Goal: Ask a question

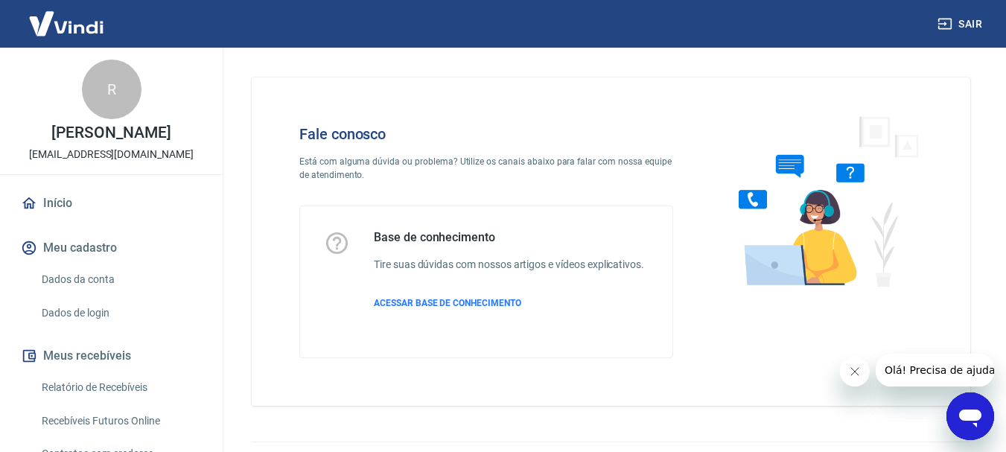
click at [963, 424] on icon "Abrir janela de mensagens" at bounding box center [970, 416] width 27 height 27
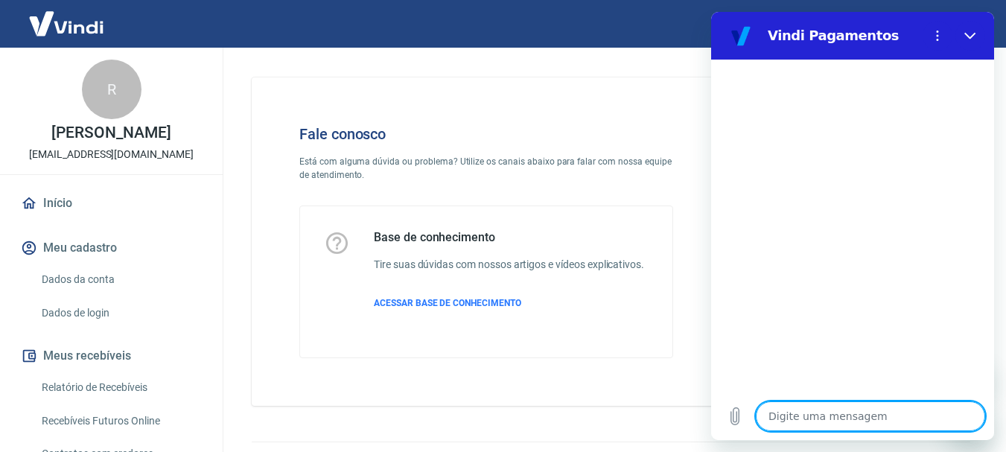
type textarea "o"
type textarea "x"
type textarea "oj"
type textarea "x"
type textarea "o"
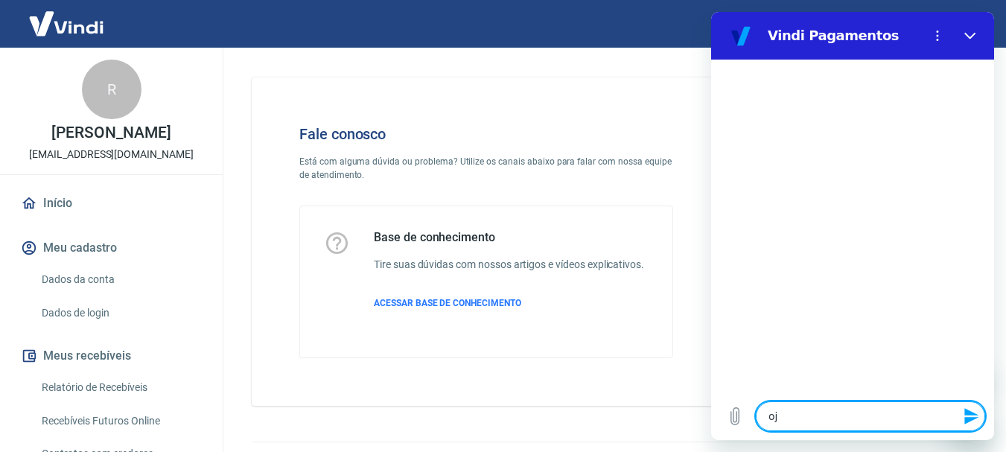
type textarea "x"
type textarea "oo"
type textarea "x"
type textarea "o"
type textarea "x"
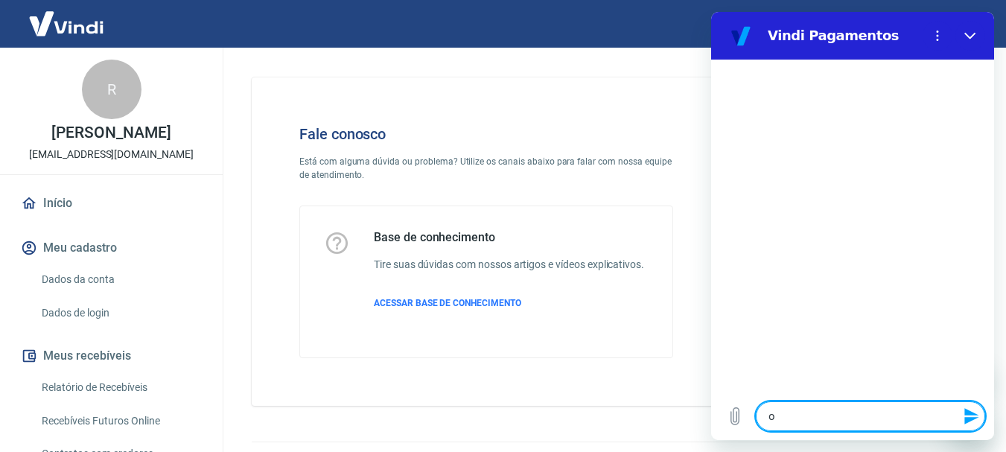
type textarea "oi"
type textarea "x"
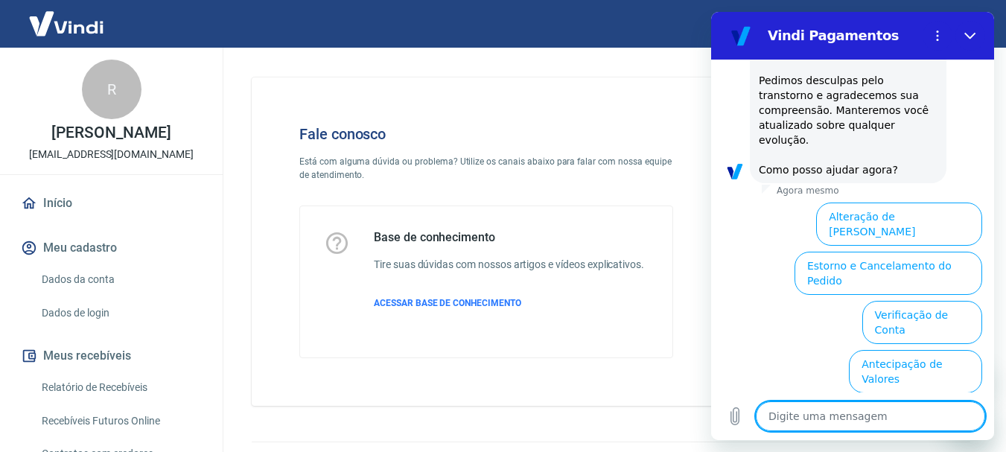
scroll to position [459, 0]
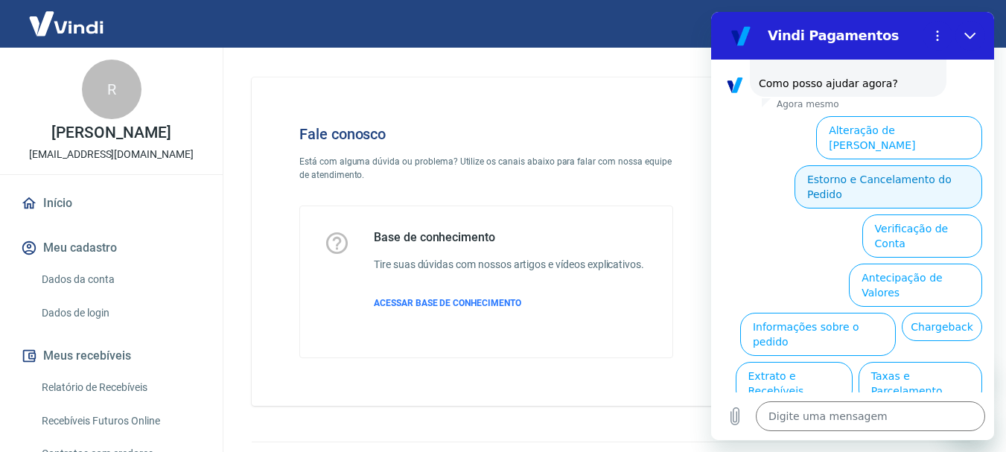
click at [854, 165] on button "Estorno e Cancelamento do Pedido" at bounding box center [888, 186] width 188 height 43
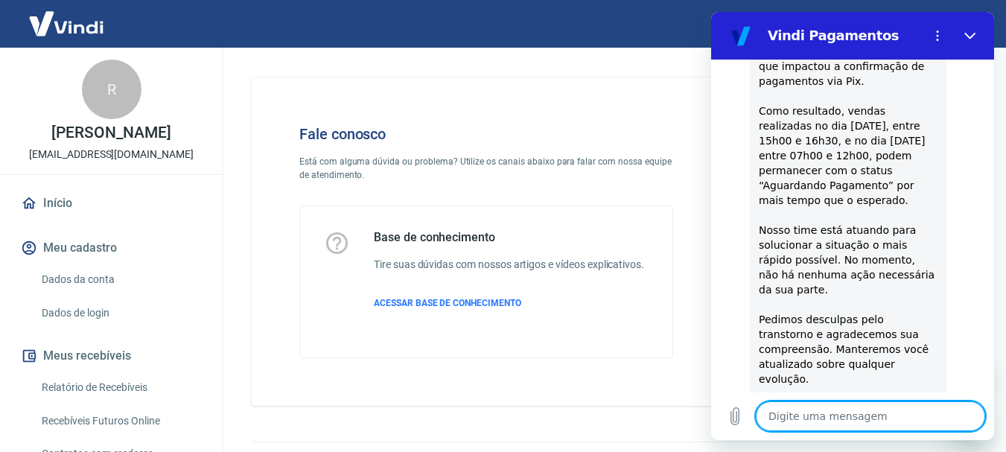
scroll to position [0, 0]
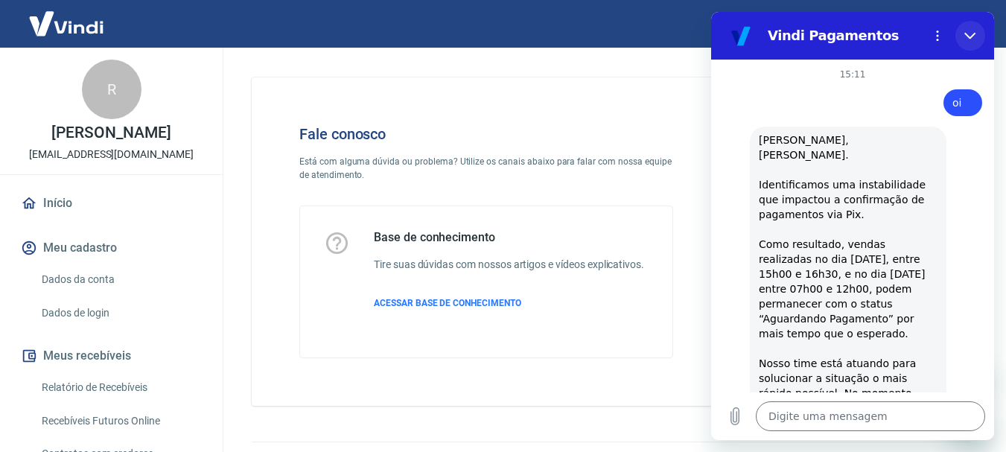
click at [971, 36] on icon "Fechar" at bounding box center [969, 36] width 11 height 7
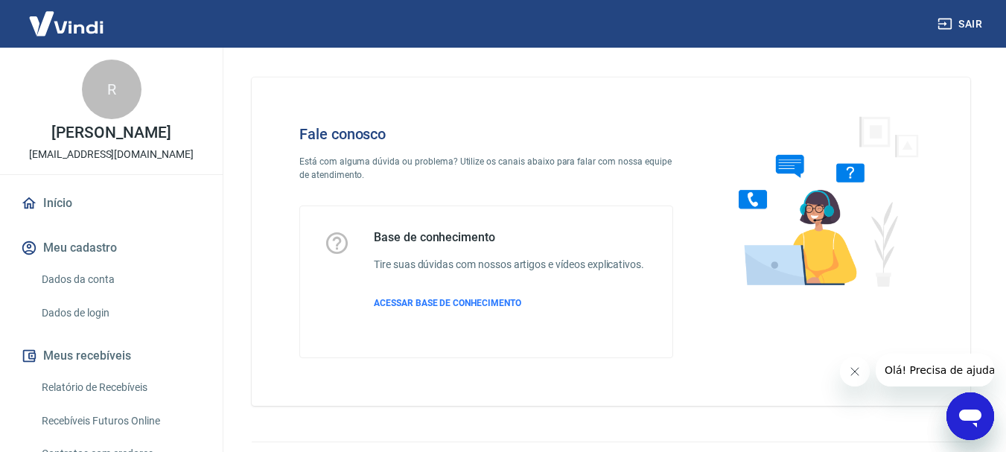
click at [975, 410] on icon "Abrir janela de mensagens" at bounding box center [970, 419] width 22 height 18
type textarea "x"
click at [987, 418] on div "Abrir janela de mensagens" at bounding box center [970, 416] width 45 height 45
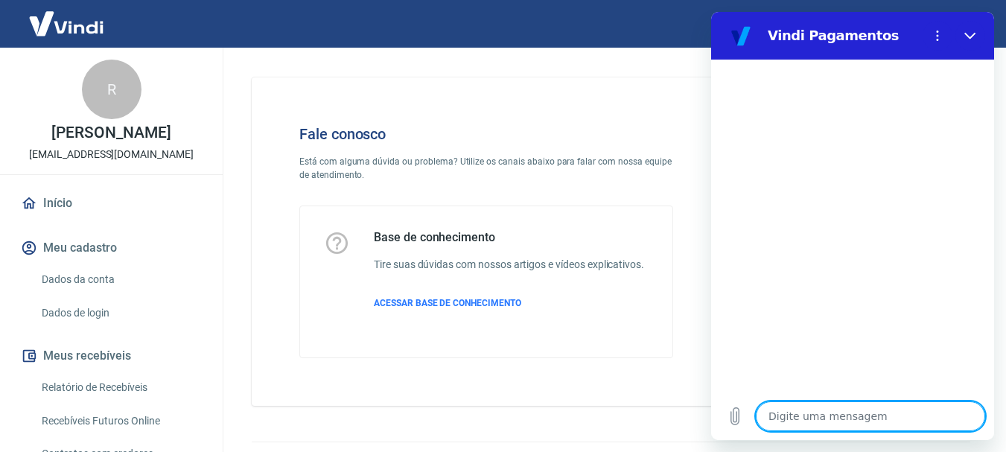
type textarea "o"
type textarea "x"
type textarea "oi"
type textarea "x"
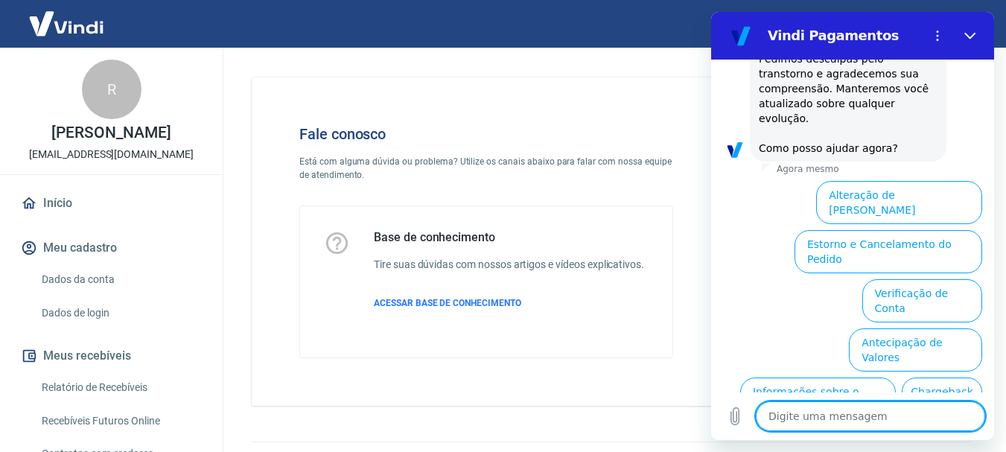
scroll to position [471, 0]
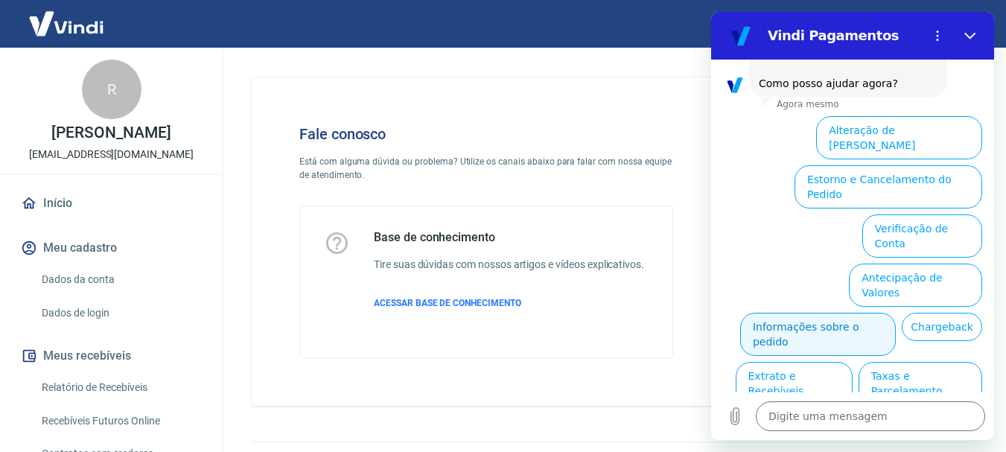
click at [896, 313] on button "Informações sobre o pedido" at bounding box center [818, 334] width 156 height 43
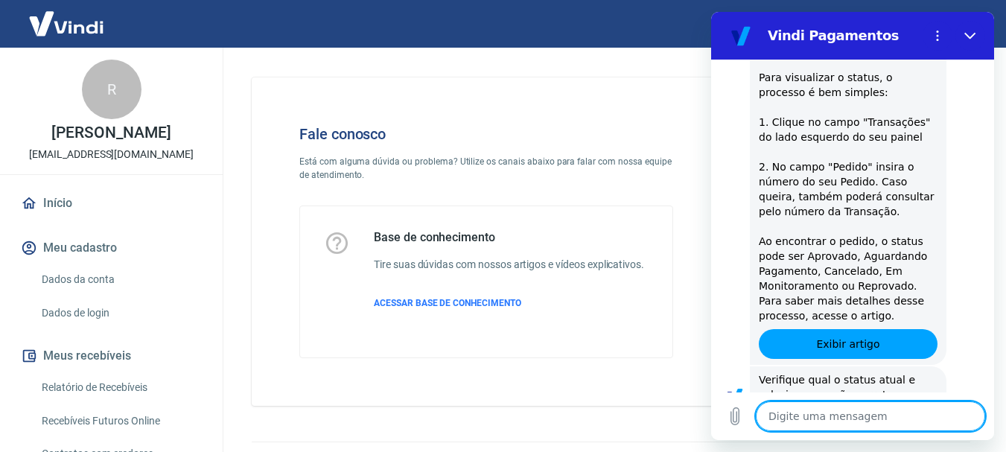
scroll to position [727, 0]
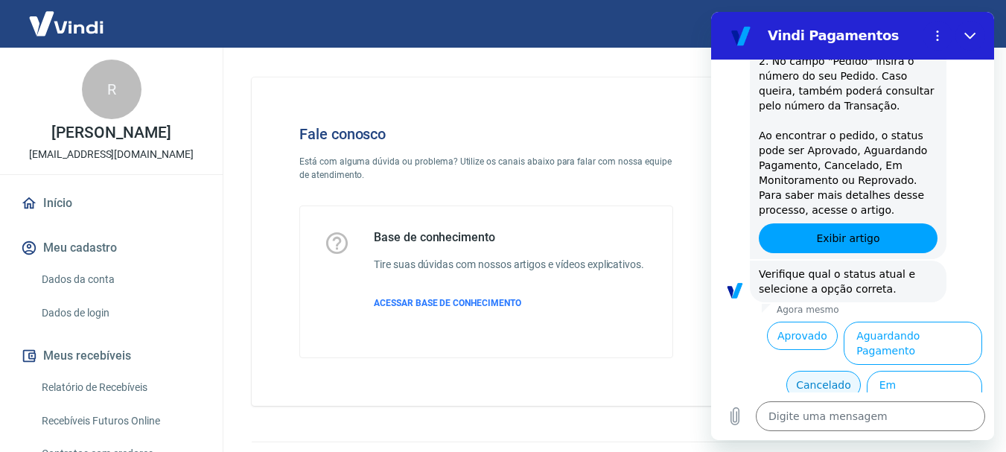
click at [830, 371] on button "Cancelado" at bounding box center [823, 385] width 74 height 28
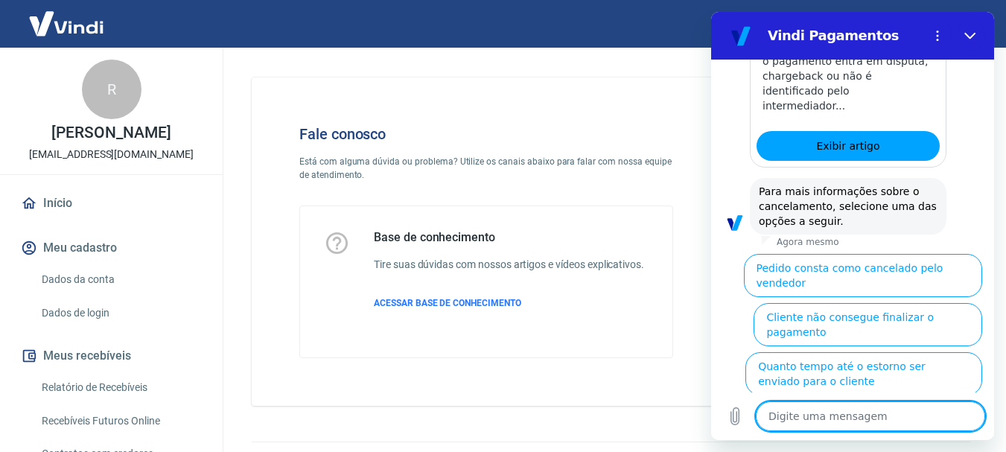
scroll to position [1410, 0]
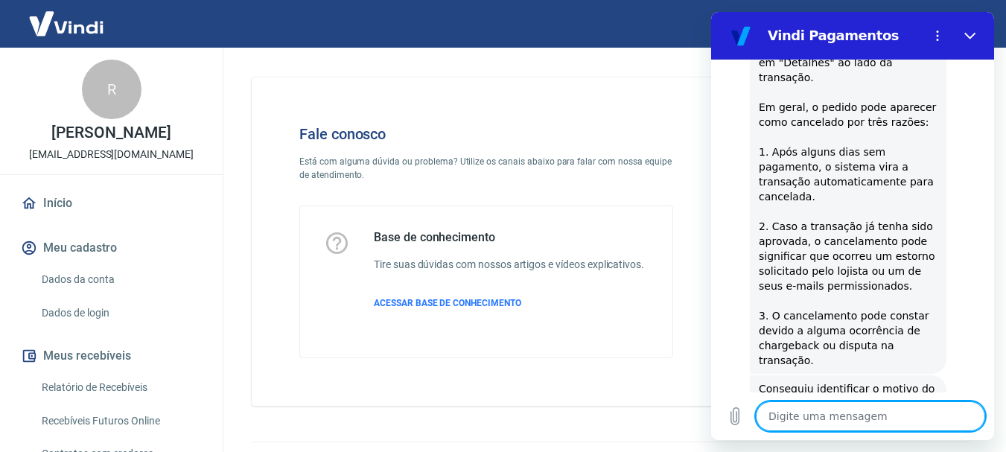
scroll to position [1684, 0]
click at [962, 435] on button "Não" at bounding box center [959, 449] width 45 height 28
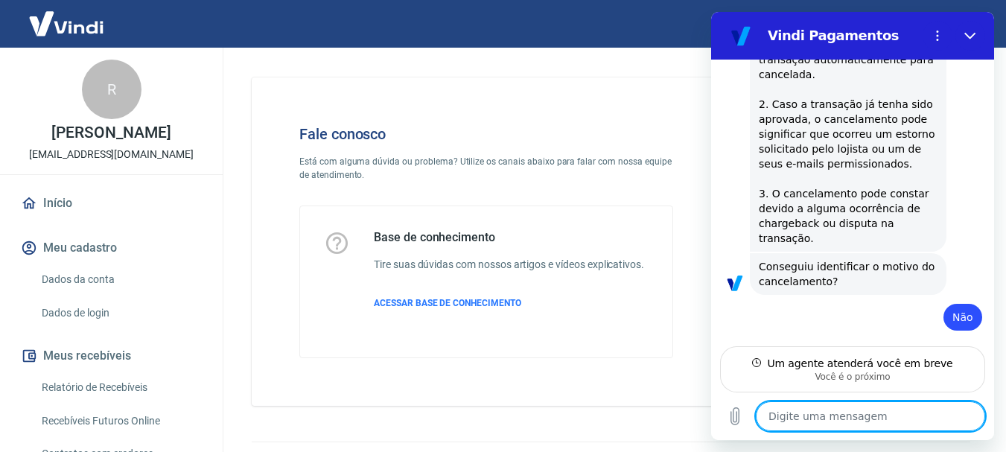
scroll to position [1790, 0]
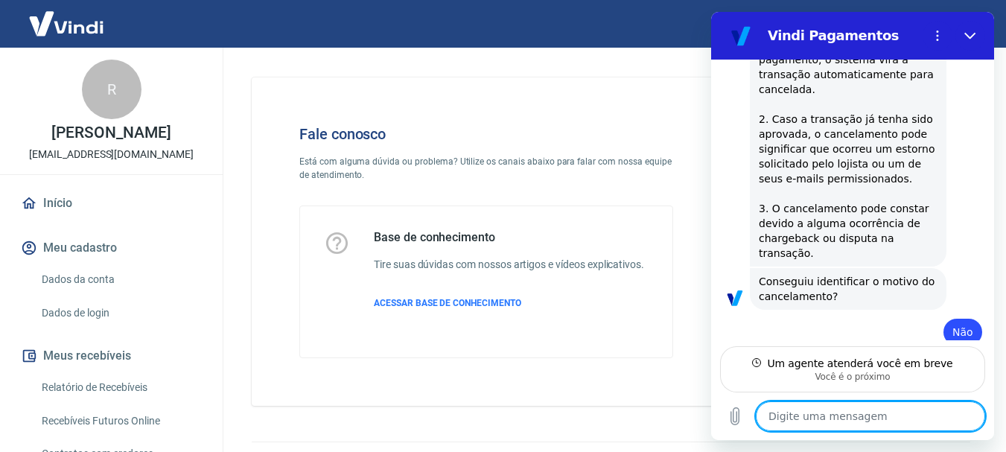
type textarea "x"
type textarea "o"
type textarea "x"
type textarea "ol"
type textarea "x"
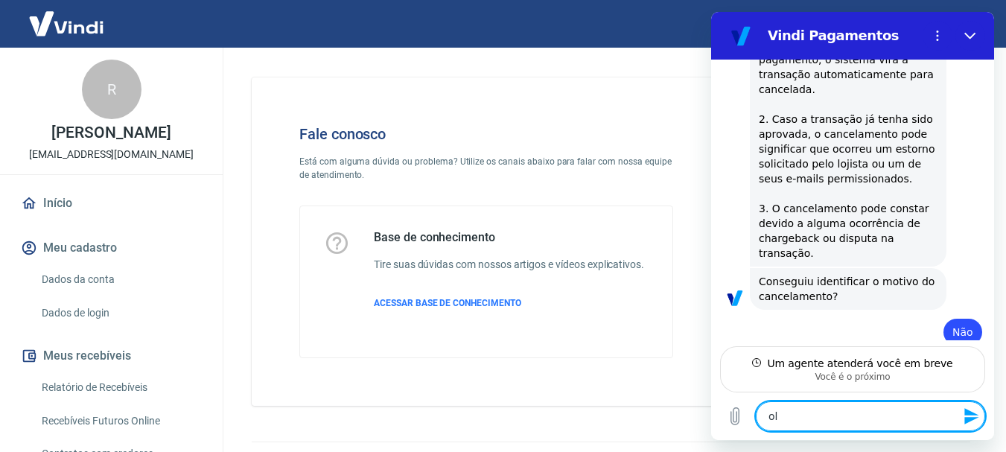
type textarea "o"
type textarea "x"
type textarea "ok"
type textarea "x"
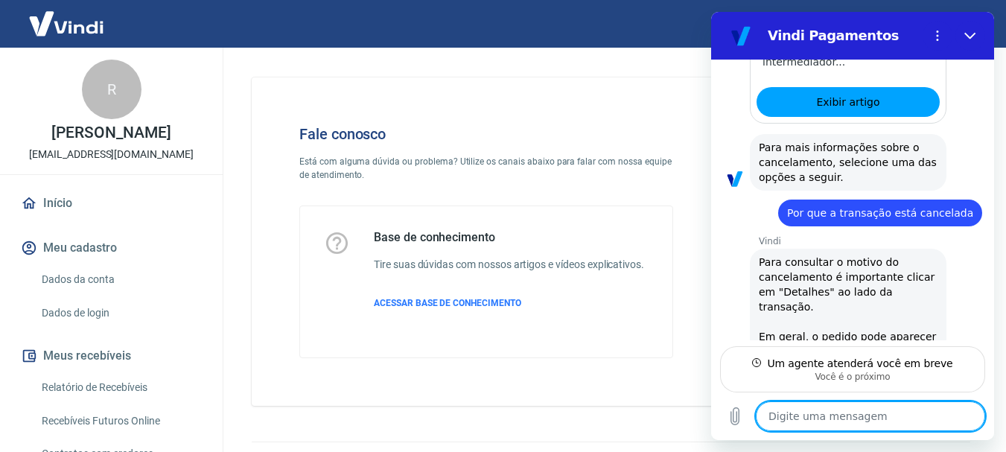
scroll to position [1305, 0]
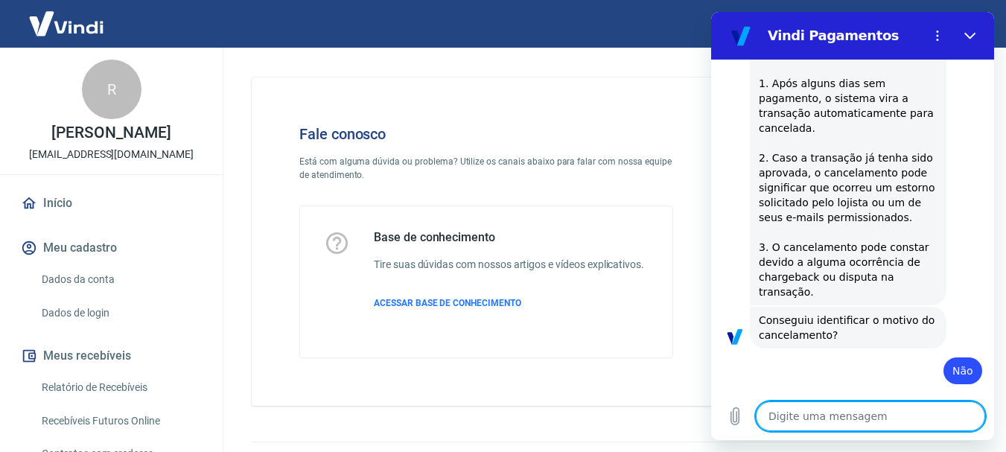
type textarea "x"
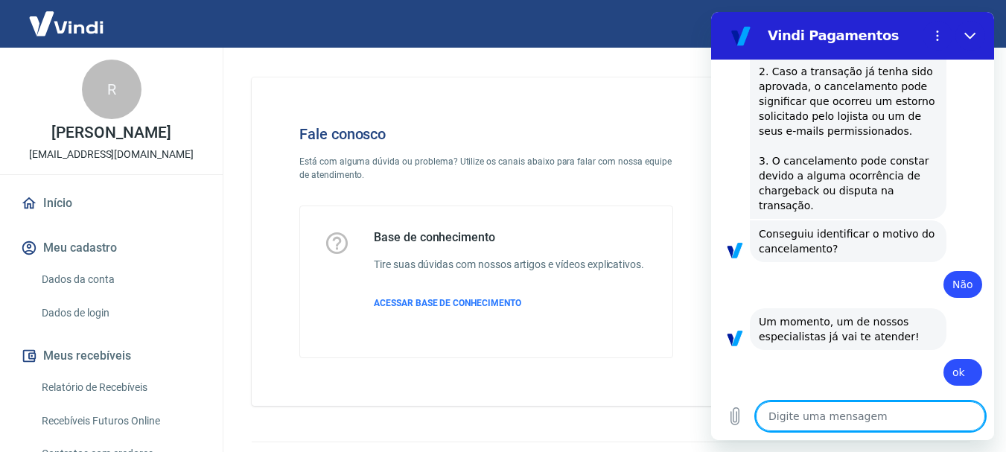
click at [852, 409] on textarea at bounding box center [870, 416] width 229 height 30
type textarea "o"
type textarea "x"
type textarea "ol"
type textarea "x"
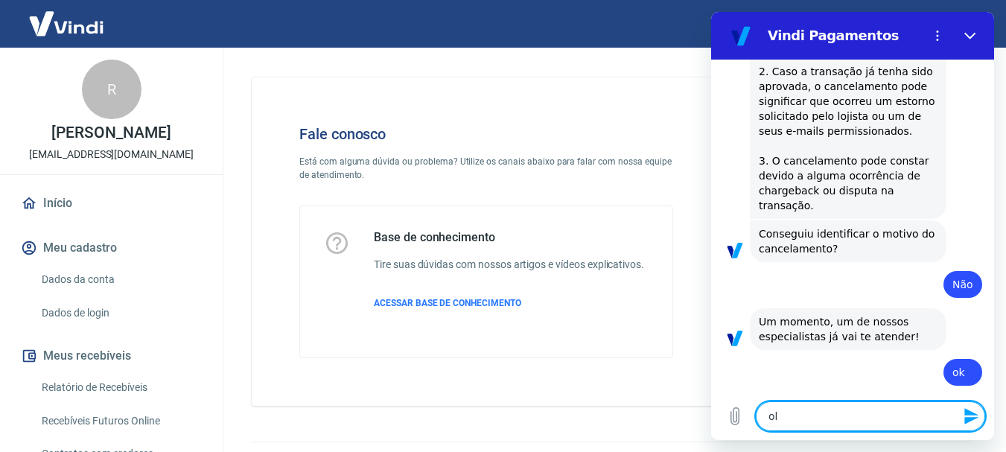
type textarea "olá"
type textarea "x"
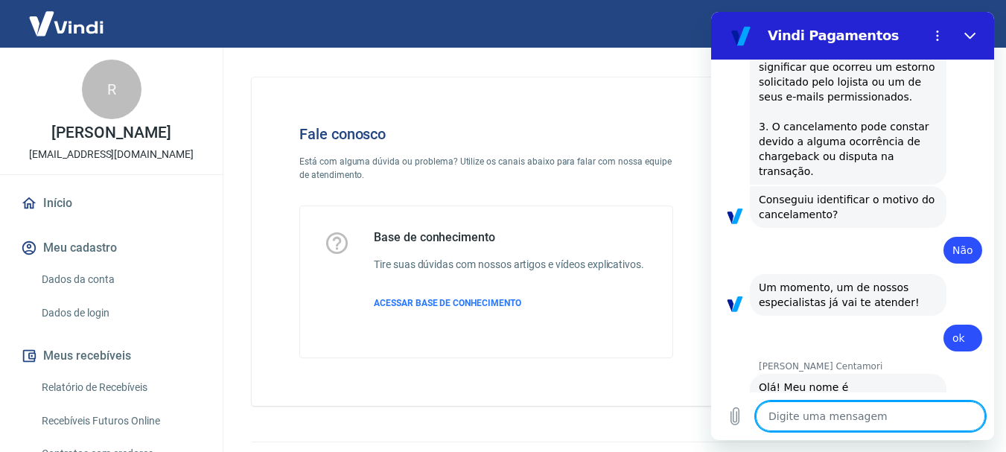
type textarea "x"
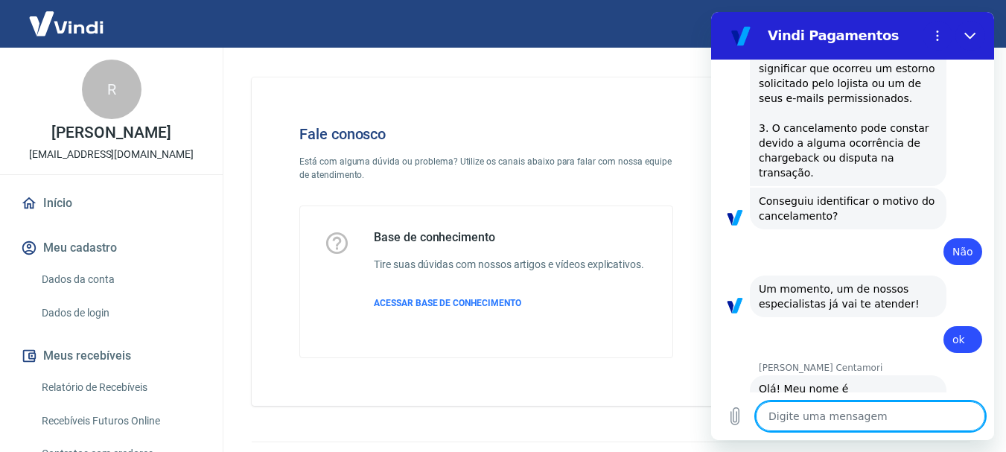
scroll to position [1873, 0]
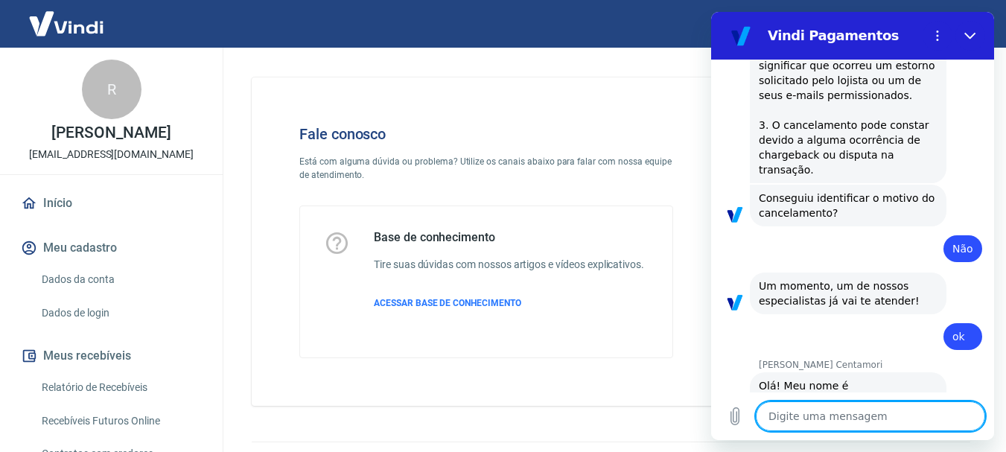
type textarea "m"
type textarea "x"
type textarea "me"
type textarea "x"
type textarea "meu"
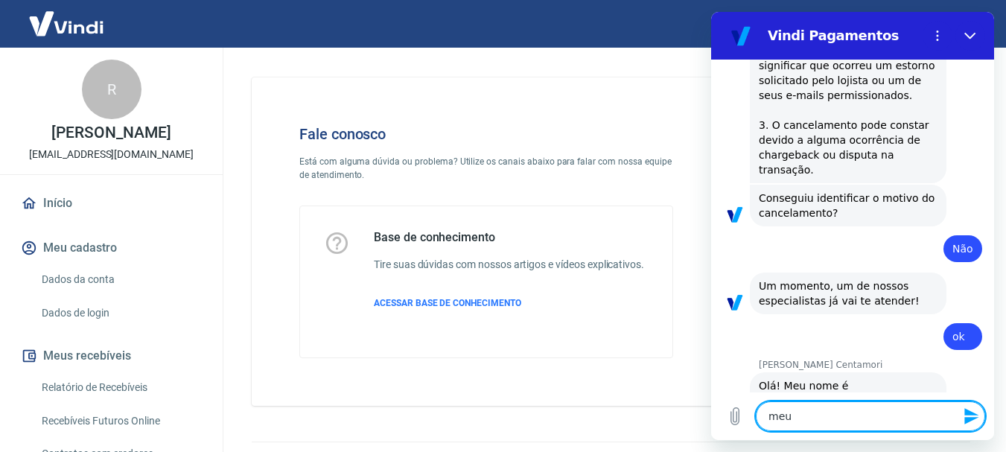
type textarea "x"
type textarea "meu"
type textarea "x"
type textarea "meu c"
type textarea "x"
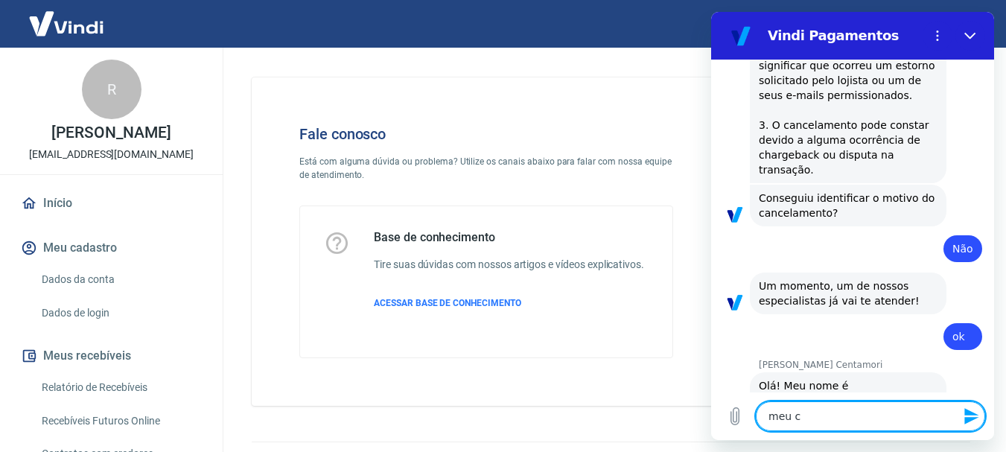
type textarea "meu cl"
type textarea "x"
type textarea "meu cli"
type textarea "x"
type textarea "meu clie"
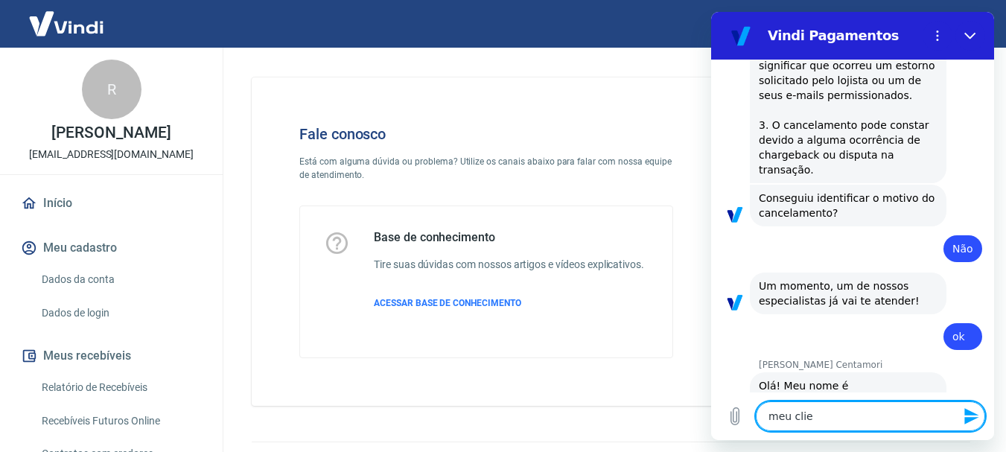
type textarea "x"
type textarea "meu clien"
type textarea "x"
type textarea "meu client"
type textarea "x"
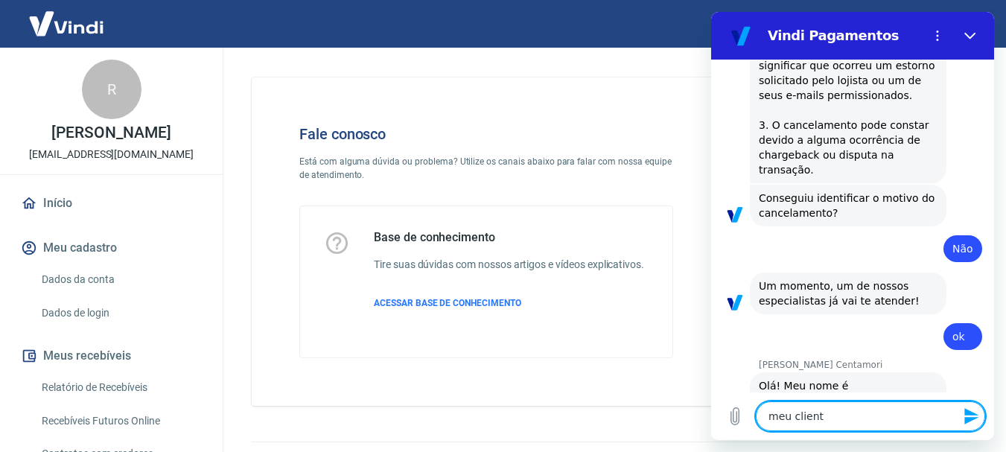
type textarea "meu cliente"
type textarea "x"
type textarea "meu cliente"
type textarea "x"
type textarea "meu cliente e"
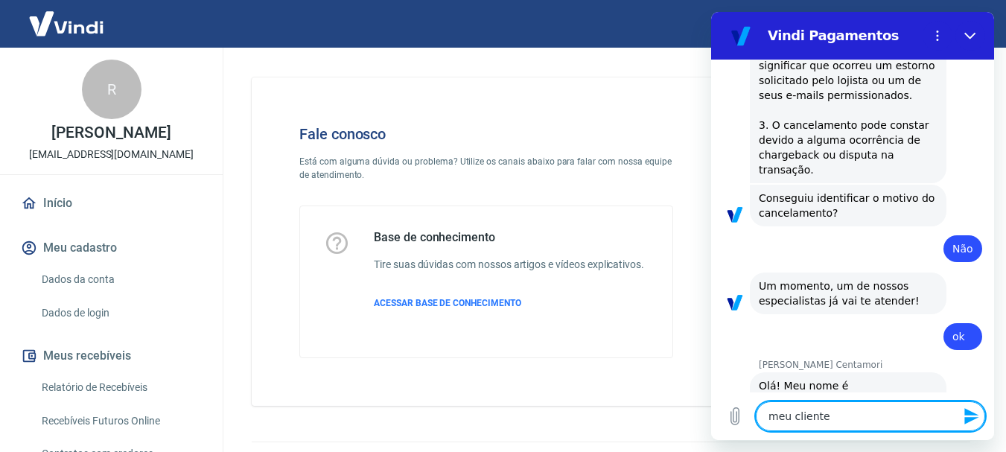
type textarea "x"
type textarea "meu cliente en"
type textarea "x"
type textarea "meu cliente ent"
type textarea "x"
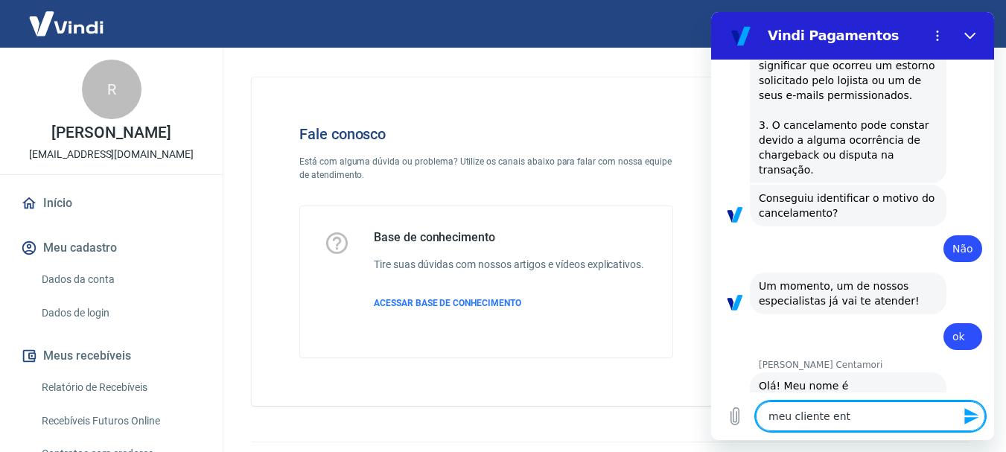
type textarea "meu cliente entr"
type textarea "x"
type textarea "meu cliente entro"
type textarea "x"
type textarea "meu cliente entrou"
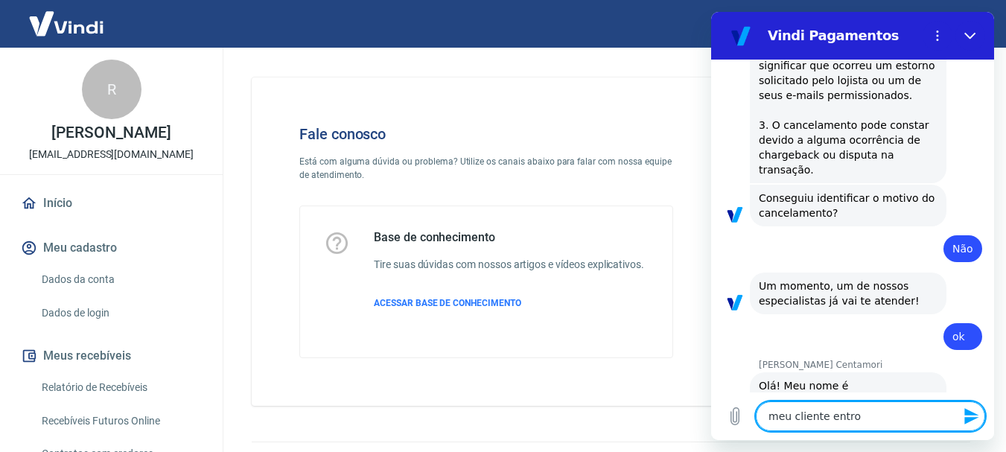
type textarea "x"
type textarea "meu cliente entrou"
type textarea "x"
type textarea "meu cliente entrou n"
type textarea "x"
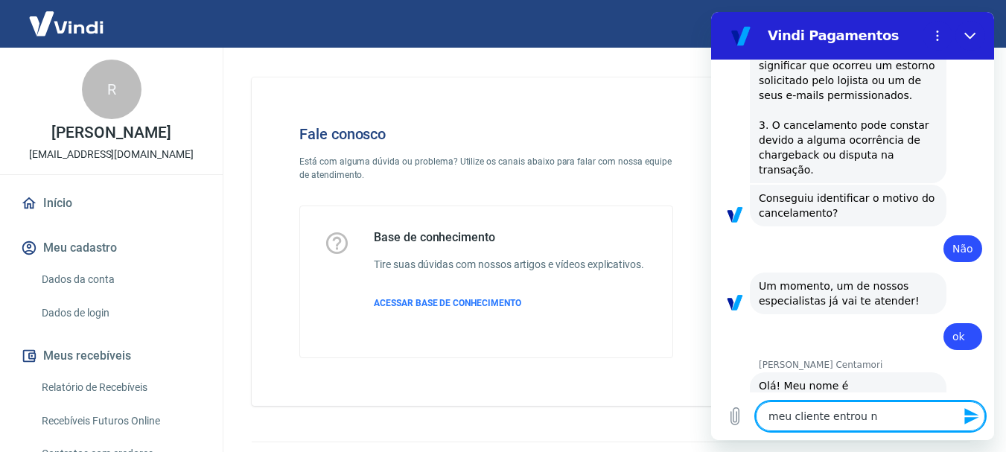
type textarea "meu cliente entrou no"
type textarea "x"
type textarea "meu cliente entrou no"
type textarea "x"
type textarea "meu cliente entrou no l"
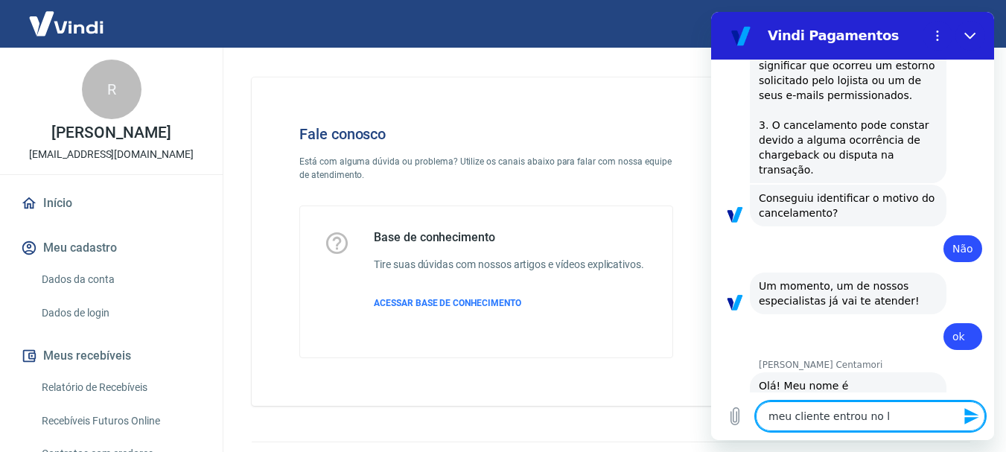
type textarea "x"
type textarea "meu cliente entrou no li"
type textarea "x"
type textarea "meu cliente entrou no lin"
type textarea "x"
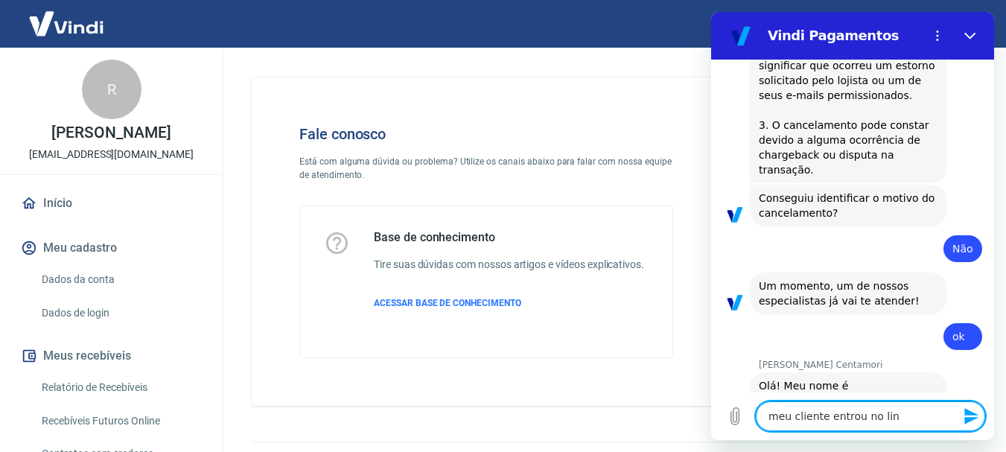
type textarea "meu cliente entrou no link"
type textarea "x"
type textarea "meu cliente entrou no link"
type textarea "x"
type textarea "meu cliente entrou no link e"
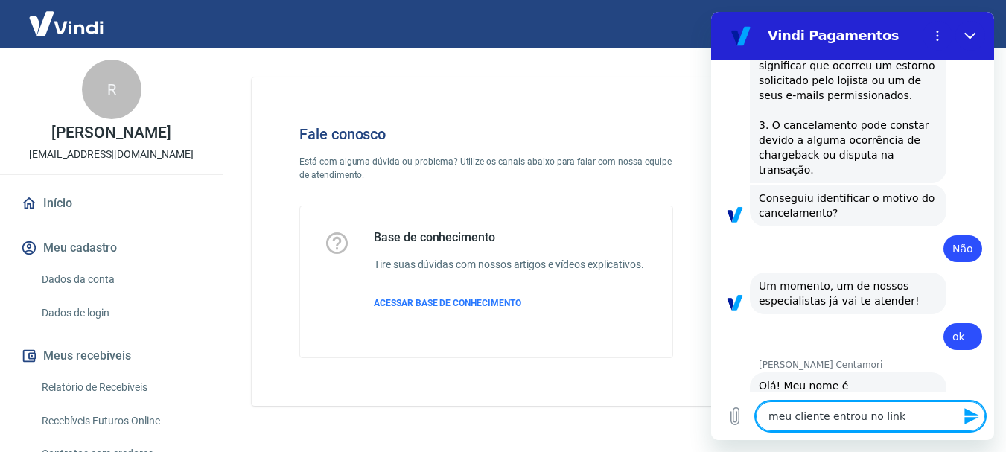
type textarea "x"
type textarea "meu cliente entrou no link e"
type textarea "x"
type textarea "meu cliente entrou no link e f"
type textarea "x"
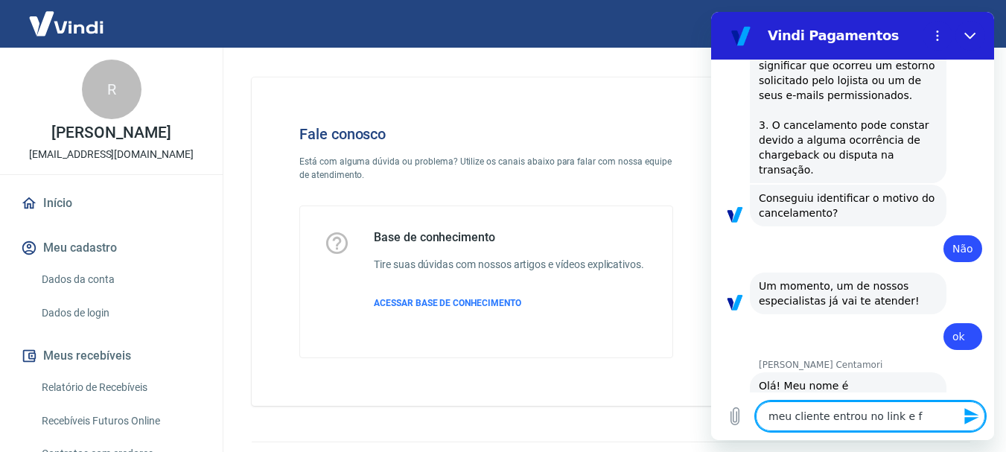
type textarea "meu cliente entrou no link e fe"
type textarea "x"
type textarea "meu cliente entrou no link e fex"
type textarea "x"
type textarea "meu cliente entrou no link e fex"
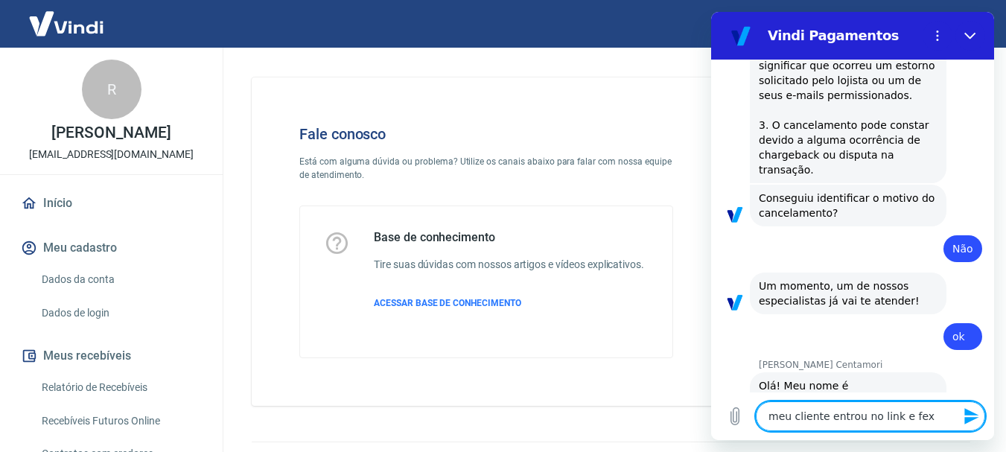
type textarea "x"
type textarea "meu cliente entrou no link e fex o"
type textarea "x"
type textarea "meu cliente entrou no link e fex o"
type textarea "x"
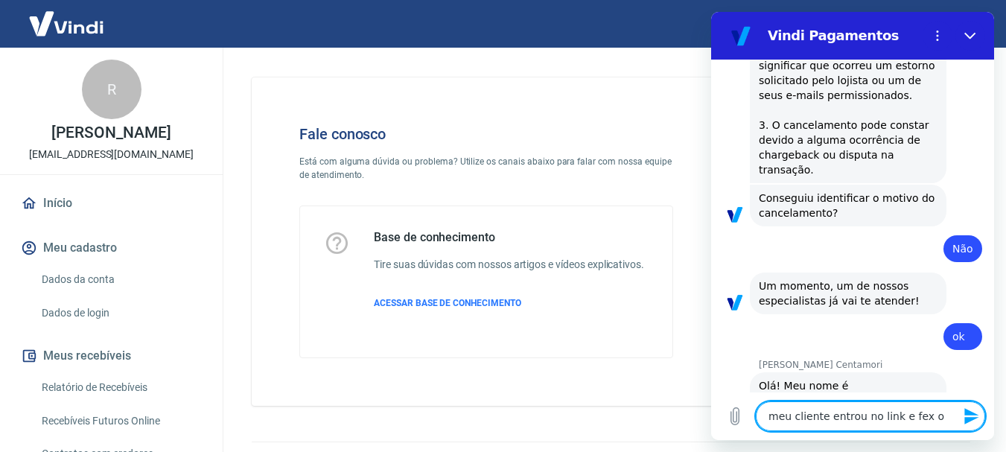
type textarea "meu cliente entrou no link e fex o"
type textarea "x"
type textarea "meu cliente entrou no link e fex"
type textarea "x"
type textarea "meu cliente entrou no link e fex"
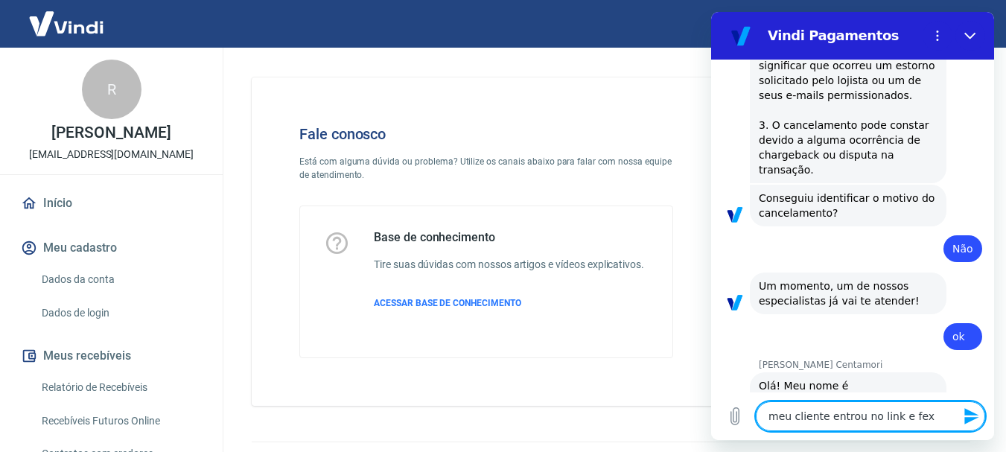
type textarea "x"
type textarea "meu cliente entrou no link e fe"
type textarea "x"
type textarea "meu cliente entrou no link e fez"
type textarea "x"
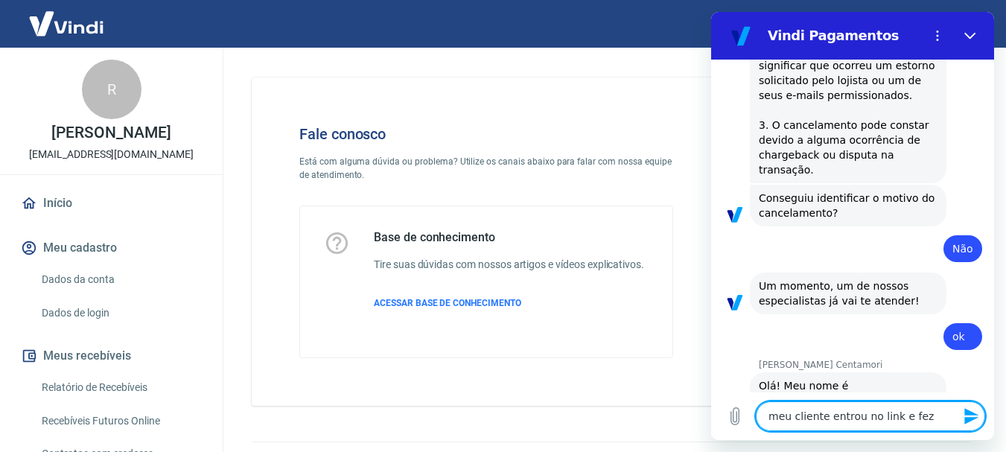
type textarea "meu cliente entrou no link e fez"
type textarea "x"
type textarea "meu cliente entrou no link e fez o"
type textarea "x"
type textarea "meu cliente entrou no link e fez o"
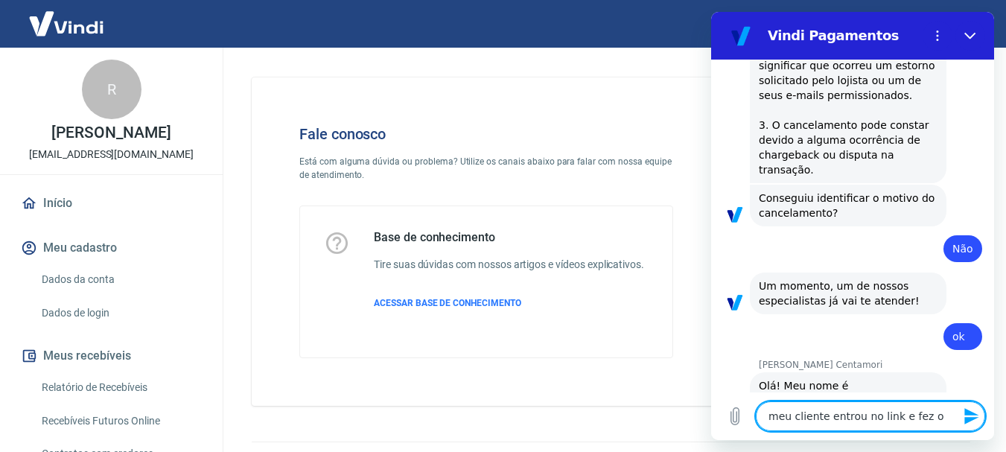
type textarea "x"
type textarea "meu cliente entrou no link e fez o p"
type textarea "x"
type textarea "meu cliente entrou no link e fez o pg"
type textarea "x"
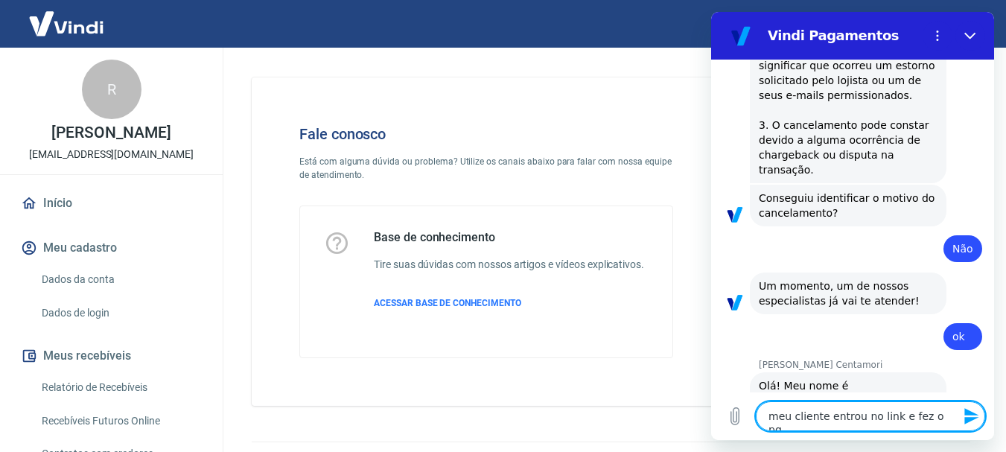
type textarea "meu cliente entrou no link e fez o pgt"
type textarea "x"
type textarea "meu cliente entrou no link e fez o pgto"
type textarea "x"
type textarea "meu cliente entrou no link e fez o pgto"
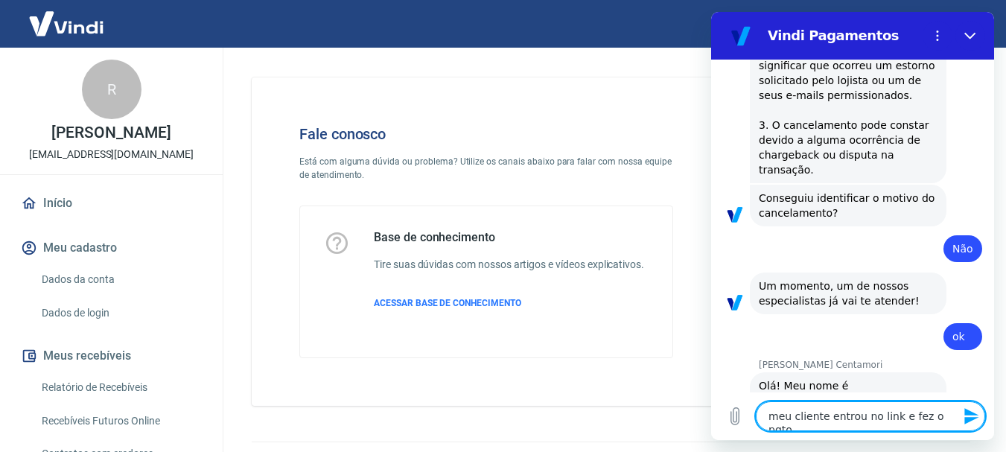
type textarea "x"
type textarea "meu cliente entrou no link e fez o pgto e"
type textarea "x"
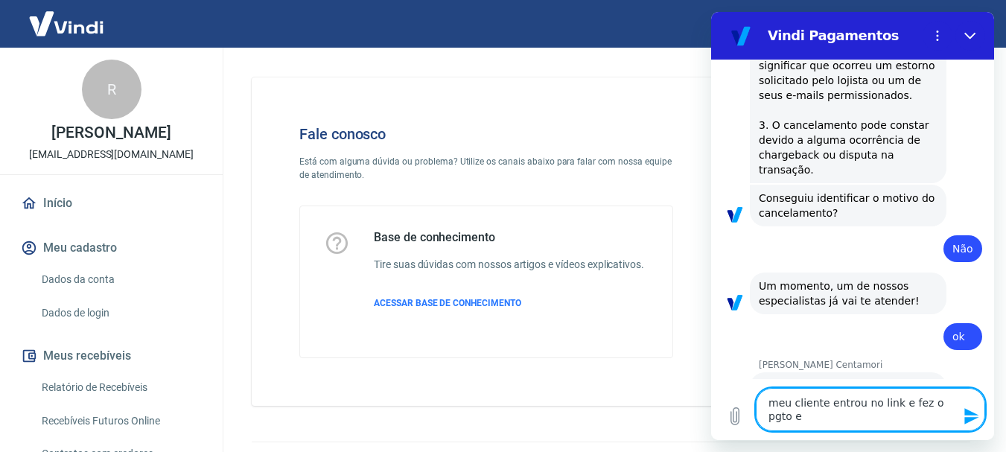
type textarea "meu cliente entrou no link e fez o pgto e"
type textarea "x"
type textarea "meu cliente entrou no link e fez o pgto e a"
type textarea "x"
type textarea "meu cliente entrou no link e fez o pgto e ap"
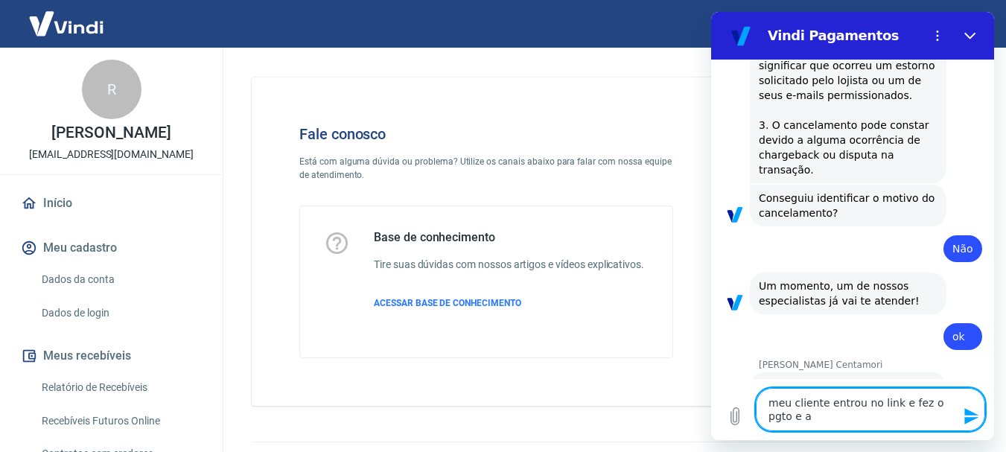
type textarea "x"
type textarea "meu cliente entrou no link e fez o pgto e apa"
type textarea "x"
type textarea "meu cliente entrou no link e fez o pgto e apar"
type textarea "x"
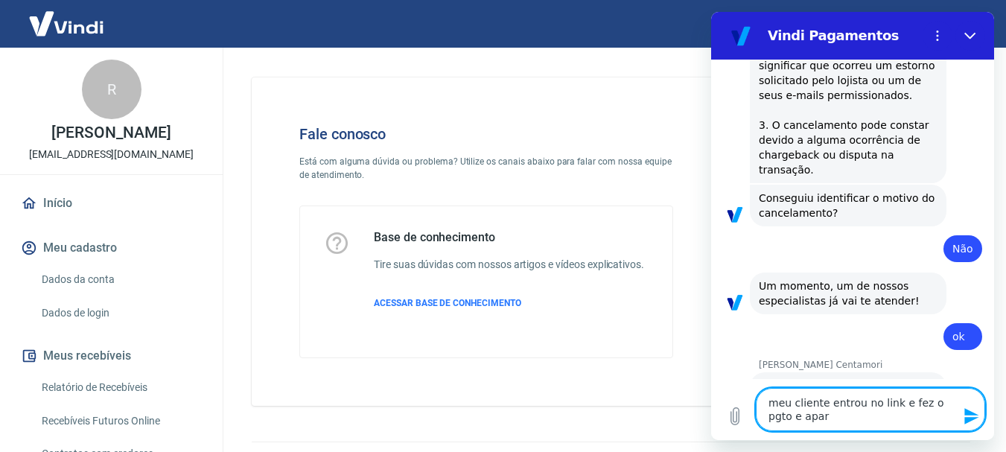
type textarea "meu cliente entrou no link e fez o pgto e apare"
type textarea "x"
type textarea "meu cliente entrou no link e fez o pgto e aparec"
type textarea "x"
type textarea "meu cliente entrou no link e fez o pgto e aparece"
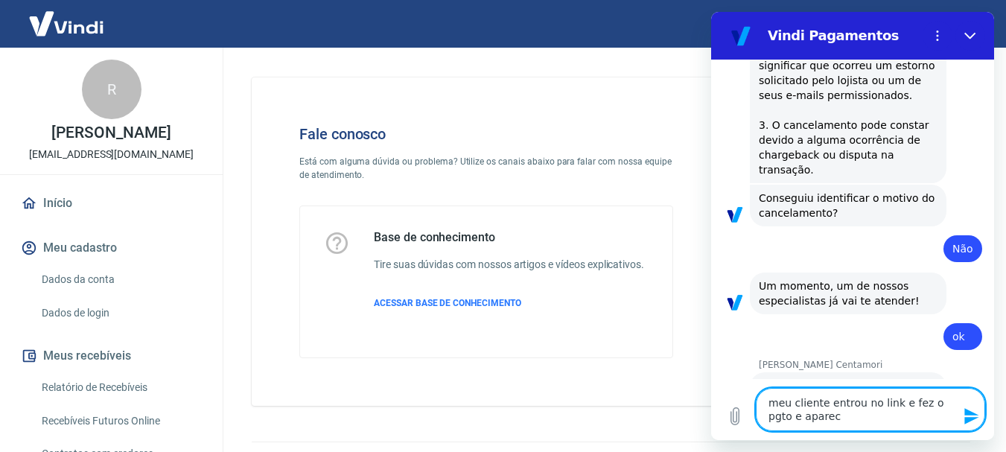
type textarea "x"
type textarea "meu cliente entrou no link e fez o pgto e apareceu"
type textarea "x"
type textarea "meu cliente entrou no link e fez o pgto e apareceu"
type textarea "x"
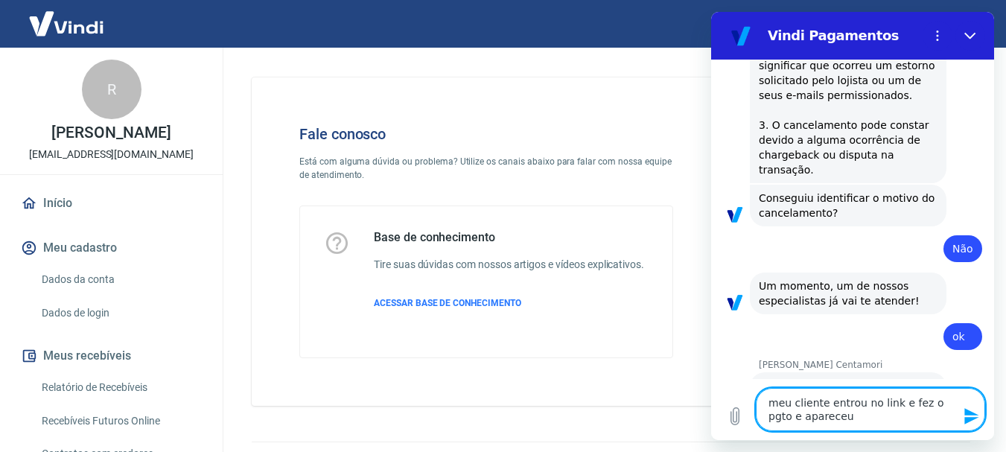
type textarea "meu cliente entrou no link e fez o pgto e apareceu c"
type textarea "x"
type textarea "meu cliente entrou no link e fez o pgto e apareceu co"
type textarea "x"
type textarea "meu cliente entrou no link e fez o pgto e apareceu com"
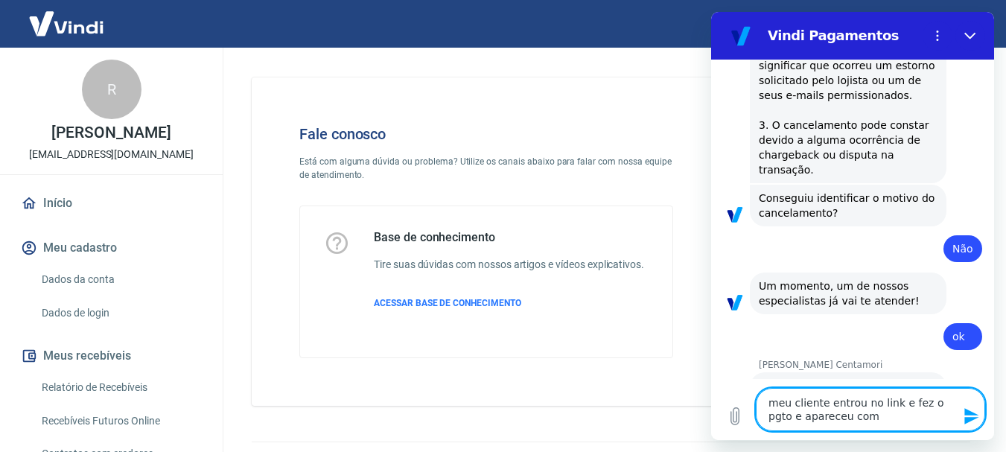
type textarea "x"
type textarea "meu cliente entrou no link e fez o pgto e apareceu como"
type textarea "x"
type textarea "meu cliente entrou no link e fez o pgto e apareceu como"
type textarea "x"
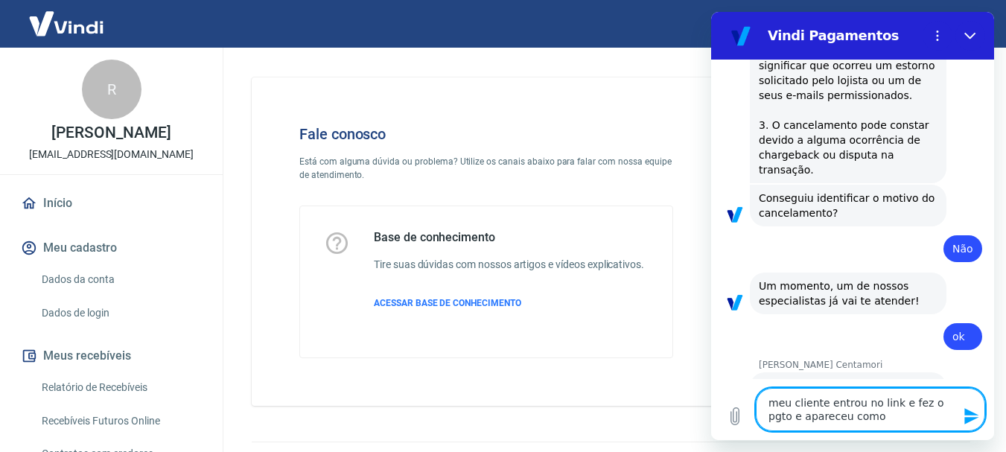
type textarea "meu cliente entrou no link e fez o pgto e apareceu como c"
type textarea "x"
type textarea "meu cliente entrou no link e fez o pgto e apareceu como ca"
type textarea "x"
type textarea "meu cliente entrou no link e fez o pgto e apareceu como can"
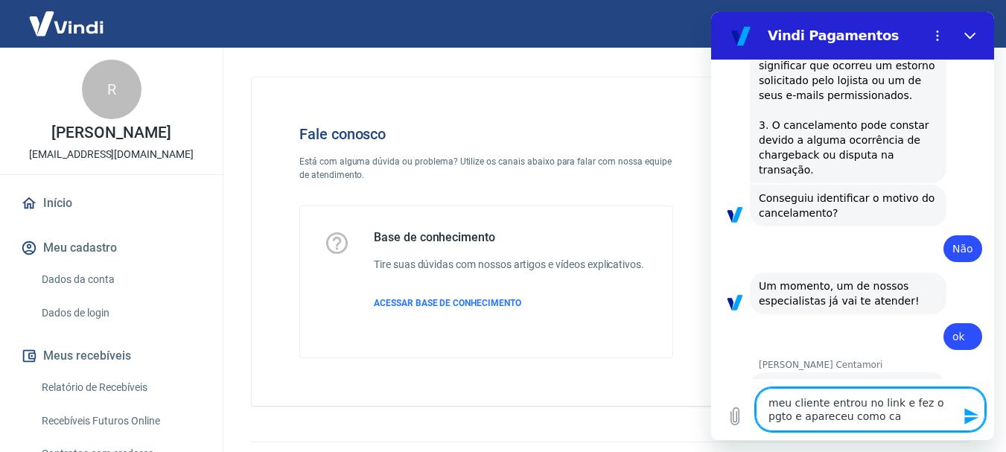
type textarea "x"
type textarea "meu cliente entrou no link e fez o pgto e apareceu como canc"
type textarea "x"
type textarea "meu cliente entrou no link e fez o pgto e apareceu como cance"
type textarea "x"
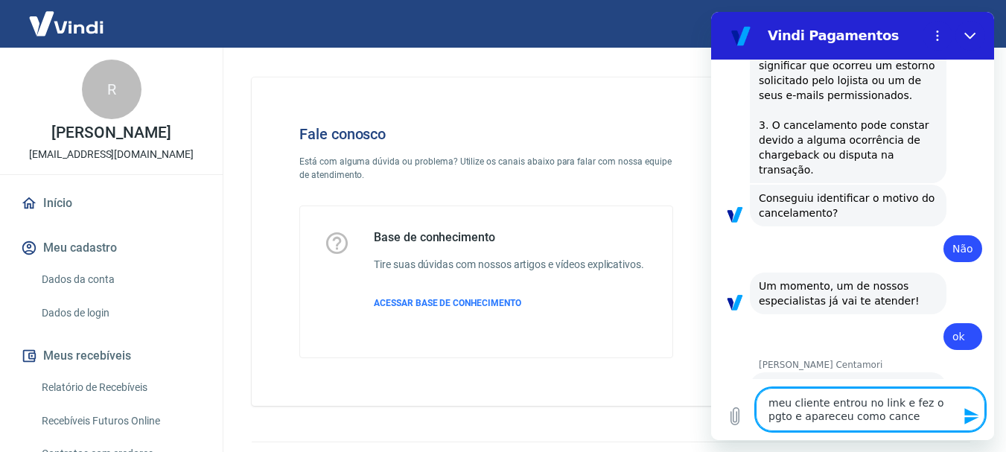
type textarea "meu cliente entrou no link e fez o pgto e apareceu como cancel"
type textarea "x"
type textarea "meu cliente entrou no link e fez o pgto e apareceu como cancela"
type textarea "x"
type textarea "meu cliente entrou no link e fez o pgto e apareceu como cancelad"
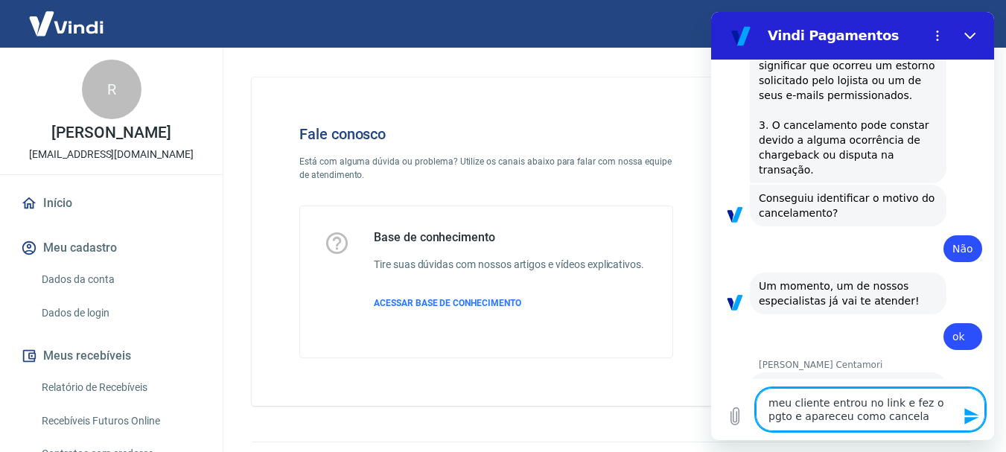
type textarea "x"
type textarea "meu cliente entrou no link e fez o pgto e apareceu como cancelado"
type textarea "x"
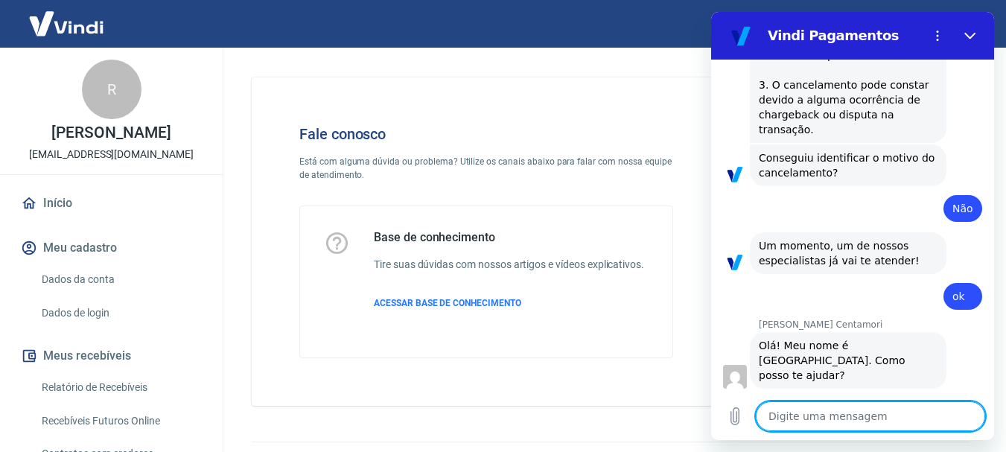
scroll to position [1917, 0]
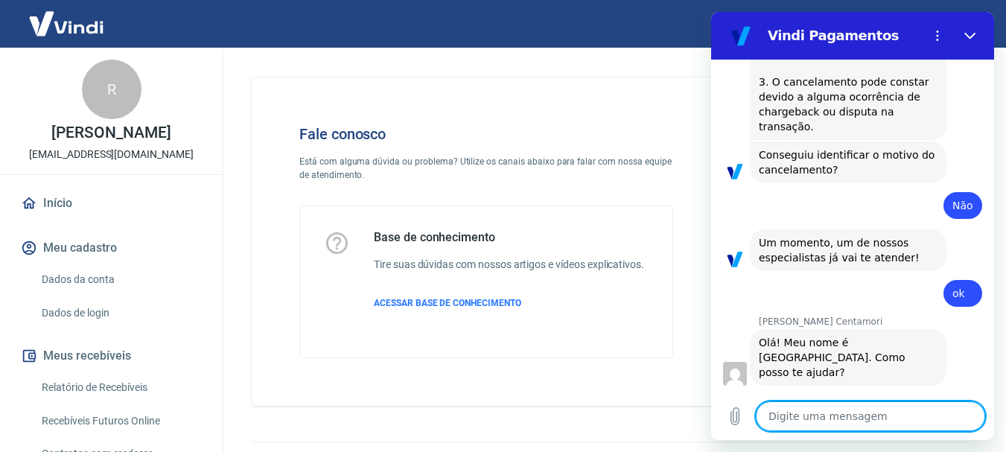
type textarea "x"
paste textarea "Cancelamento automático por configuração de vendedor"
type textarea "Cancelamento automático por configuração de vendedor"
type textarea "x"
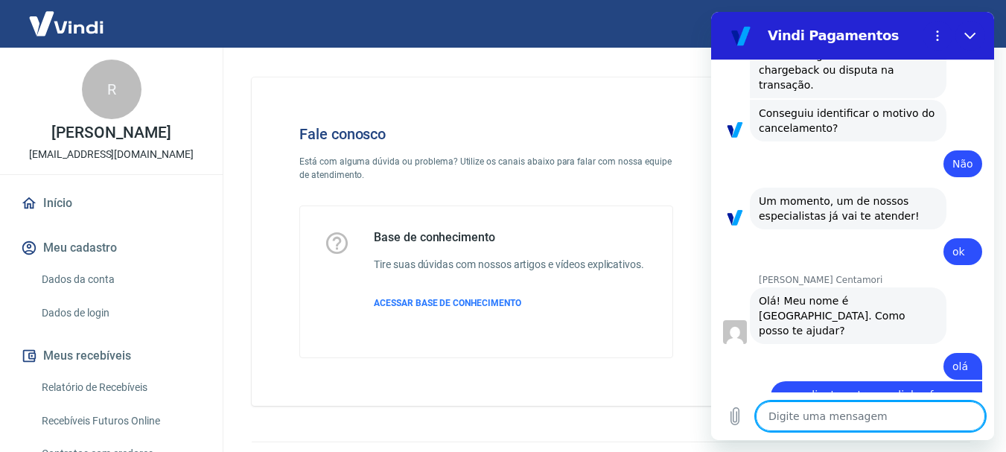
type textarea "x"
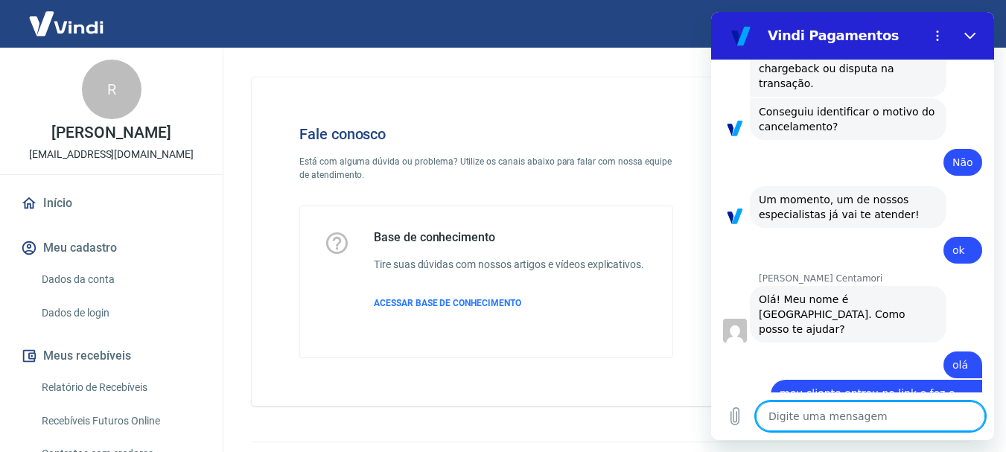
type textarea "p"
type textarea "x"
type textarea "po"
type textarea "x"
type textarea "por"
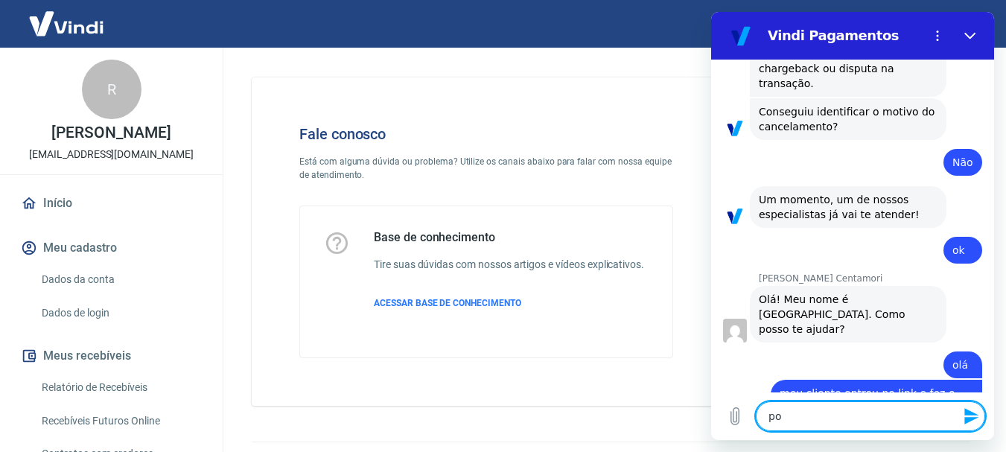
type textarea "x"
type textarea "por"
type textarea "x"
type textarea "por c"
type textarea "x"
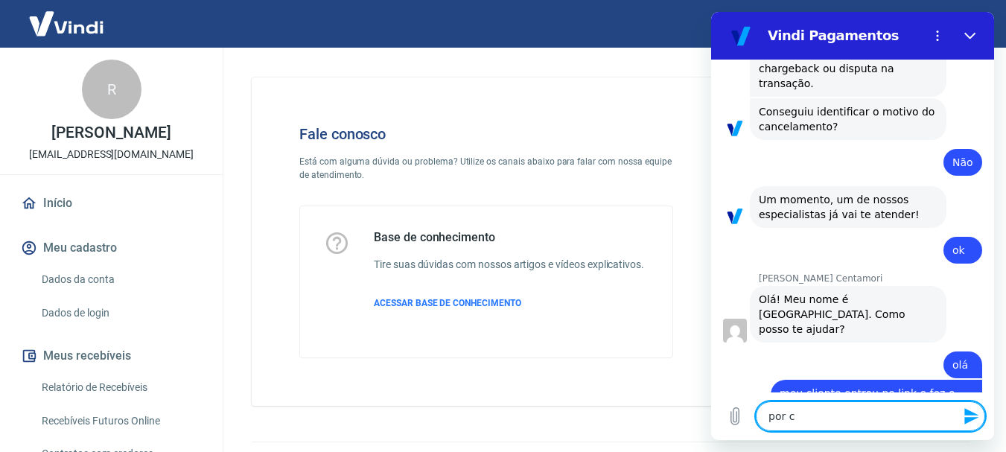
type textarea "por ca"
type textarea "x"
type textarea "por c"
type textarea "x"
type textarea "por"
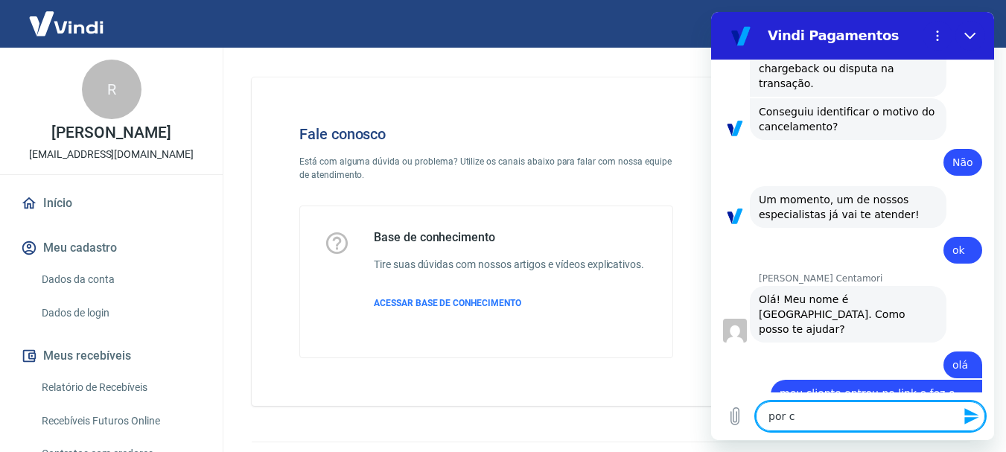
type textarea "x"
type textarea "por q"
type textarea "x"
type textarea "por qu"
type textarea "x"
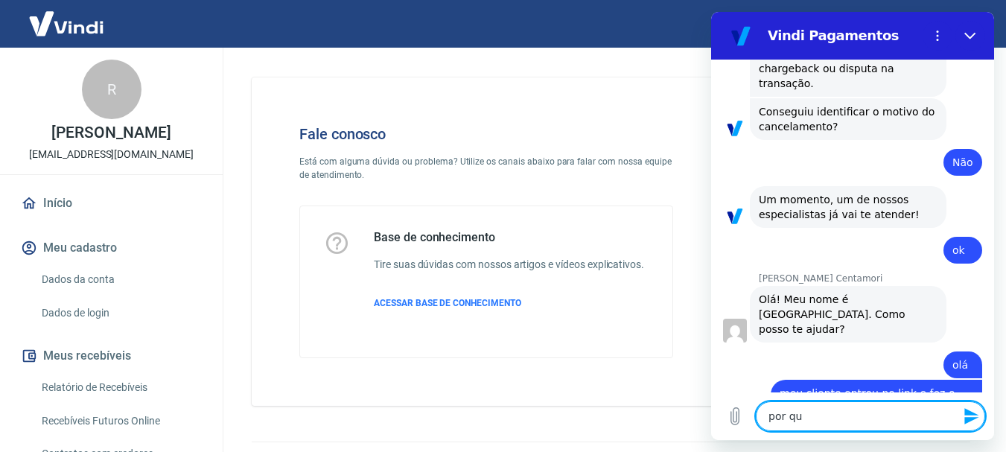
type textarea "por qua"
type textarea "x"
type textarea "por qual"
type textarea "x"
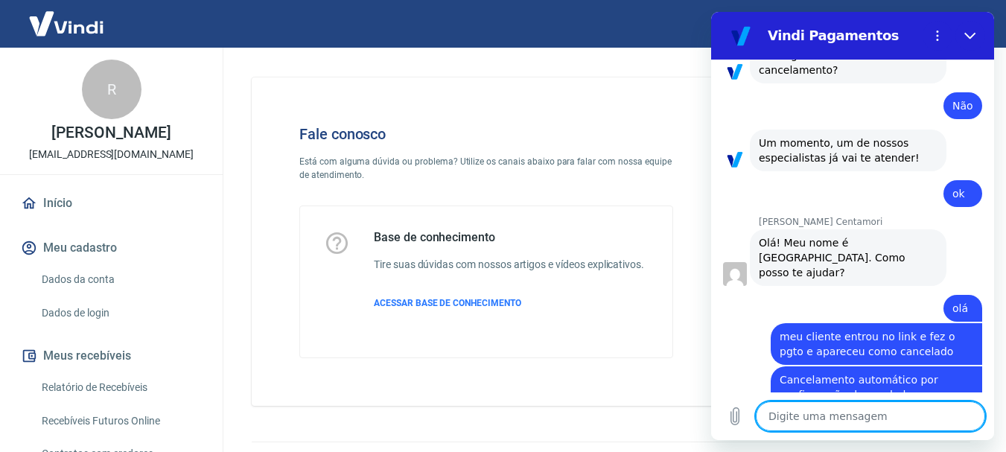
scroll to position [2037, 0]
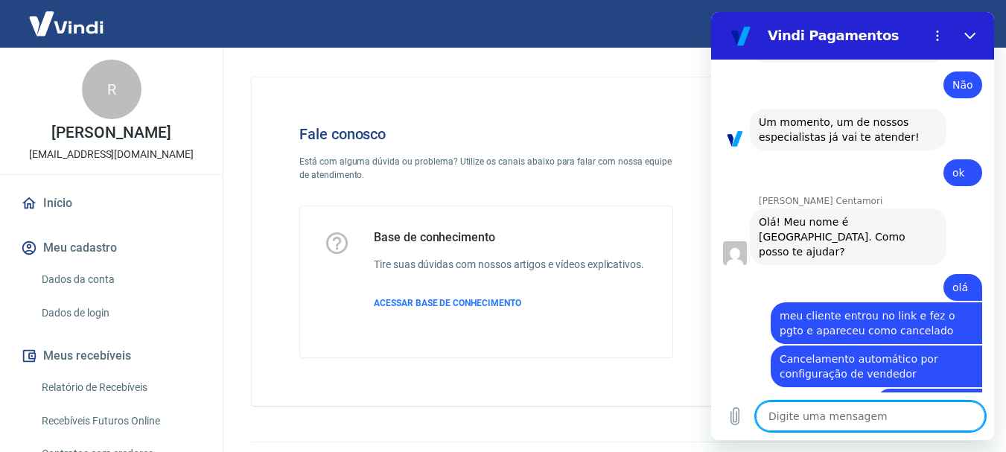
paste textarea "224092889"
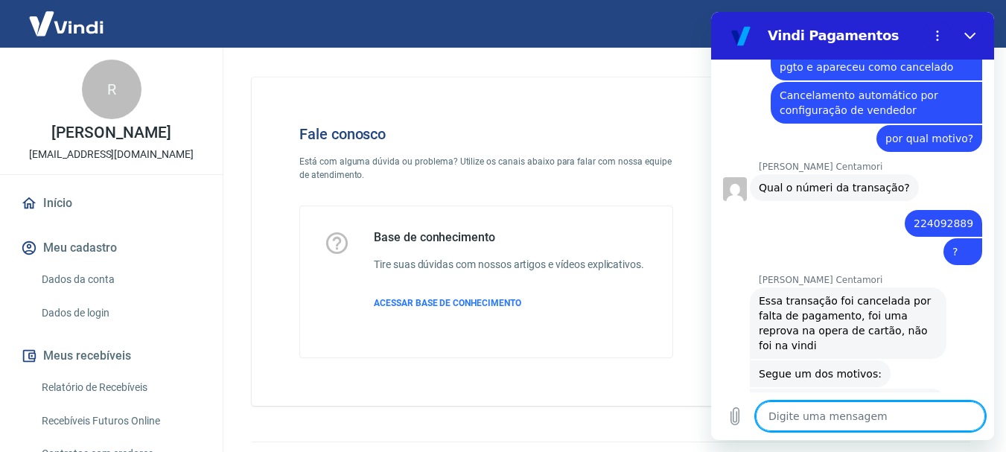
scroll to position [2392, 0]
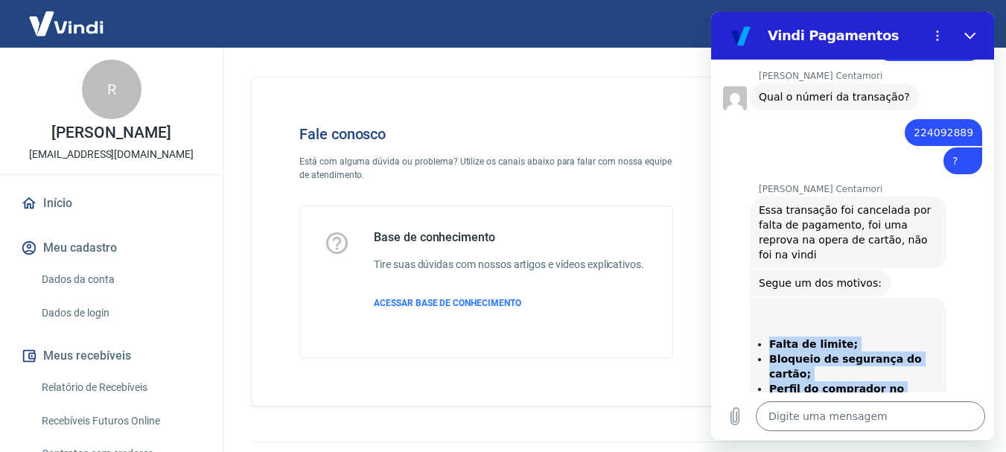
drag, startPoint x: 757, startPoint y: 251, endPoint x: 867, endPoint y: 343, distance: 143.8
click at [867, 343] on ul "Falta de limite; Bloqueio de segurança do cartão; Perfil do comprador no banco …" at bounding box center [848, 389] width 179 height 104
copy ul "Falta de limite; Bloqueio de segurança do cartão; Perfil do comprador no banco …"
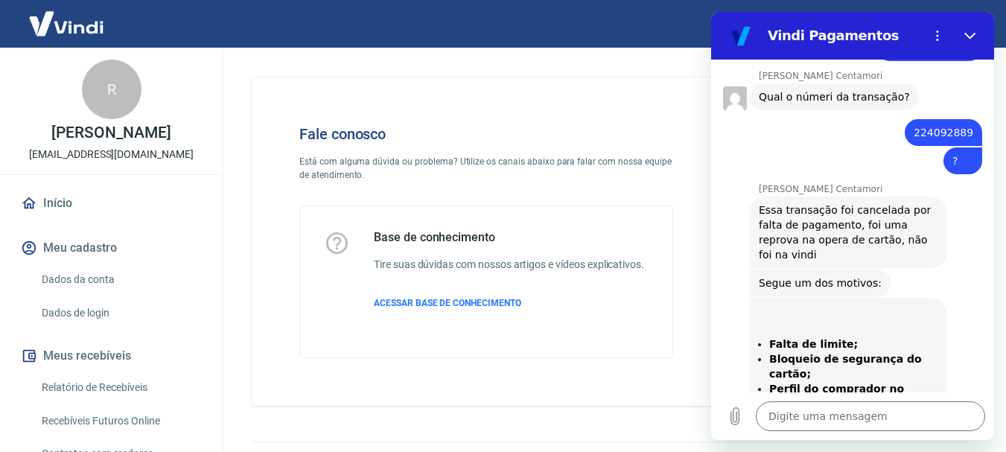
click at [928, 298] on div "[PERSON_NAME] Centamori diz: Falta de limite; Bloqueio de segurança do cartão; …" at bounding box center [848, 381] width 197 height 167
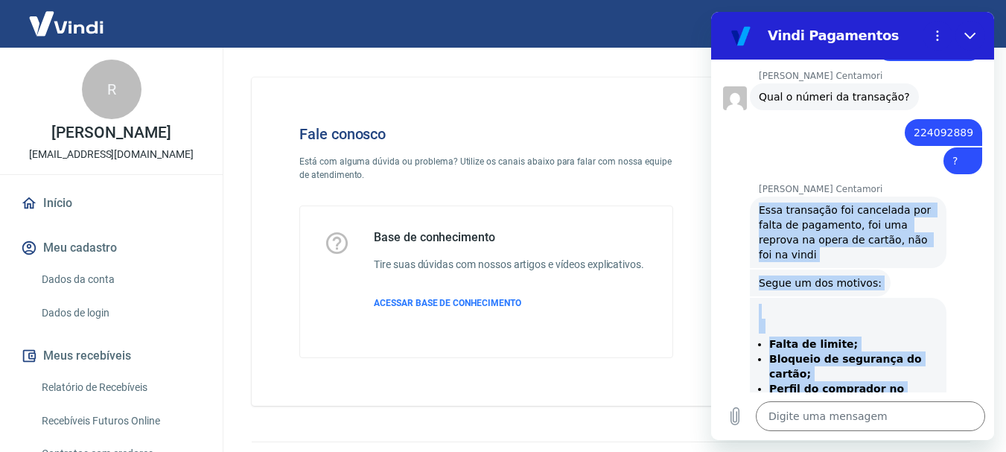
drag, startPoint x: 758, startPoint y: 122, endPoint x: 903, endPoint y: 341, distance: 262.7
click at [903, 341] on div "15:13 diz: oi Enviado · 15:13 [PERSON_NAME] diz: [PERSON_NAME], [PERSON_NAME]. …" at bounding box center [852, 226] width 283 height 333
click div "[PERSON_NAME] Centamori diz: Segue um dos motivos:"
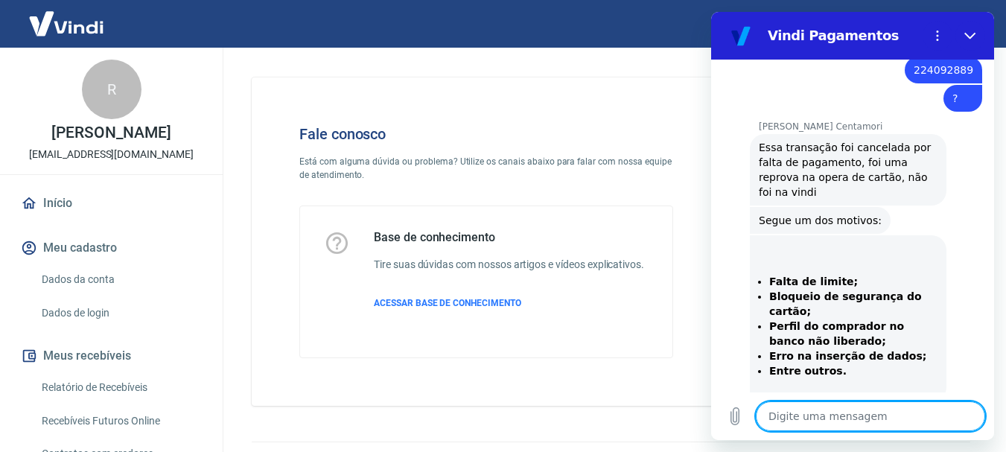
scroll to position [2651, 0]
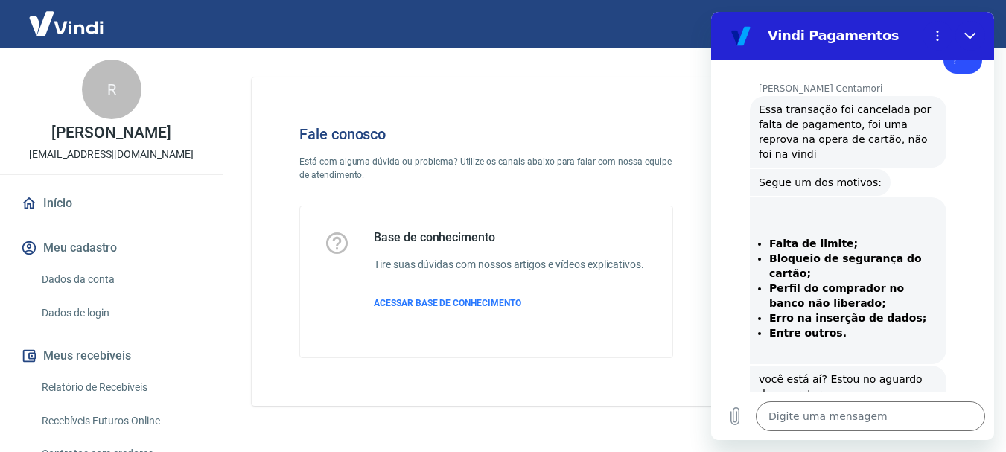
scroll to position [2407, 0]
